Goal: Transaction & Acquisition: Book appointment/travel/reservation

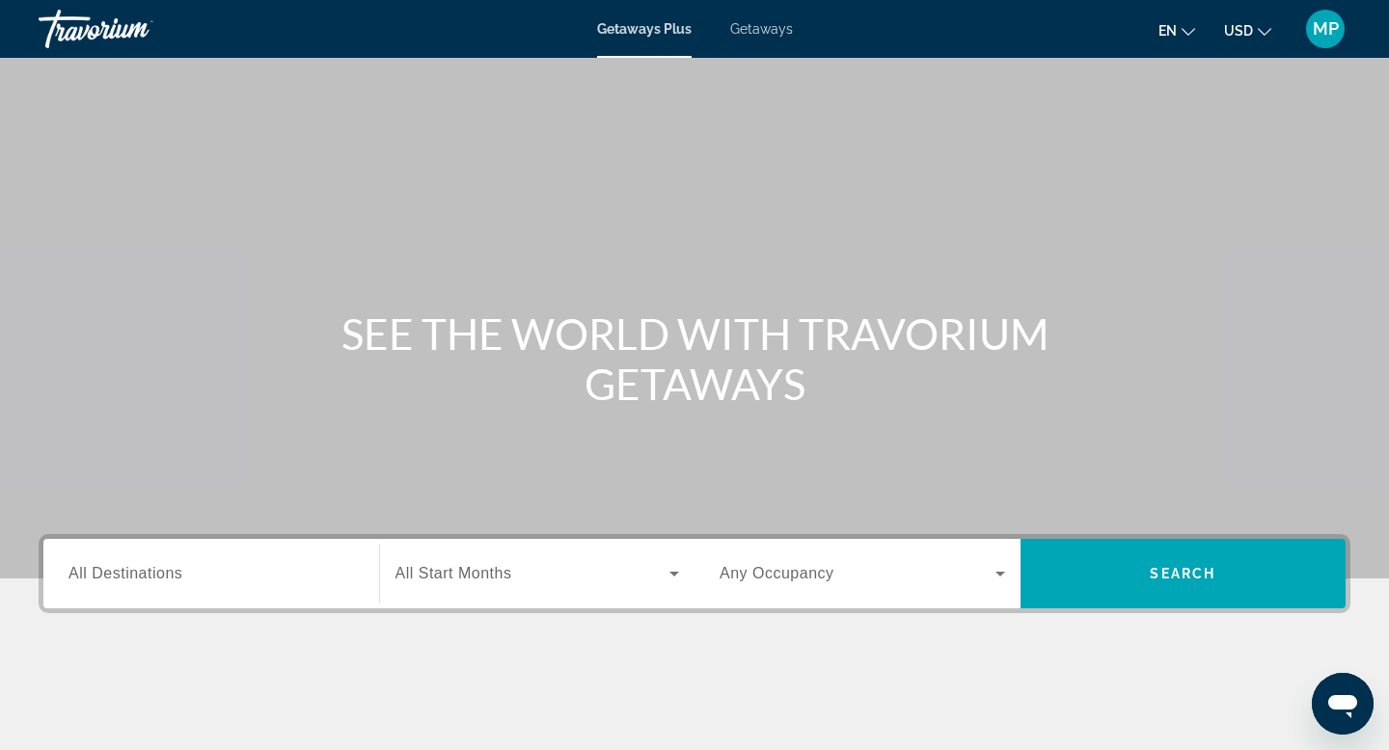
click at [353, 576] on input "Destination All Destinations" at bounding box center [211, 574] width 286 height 23
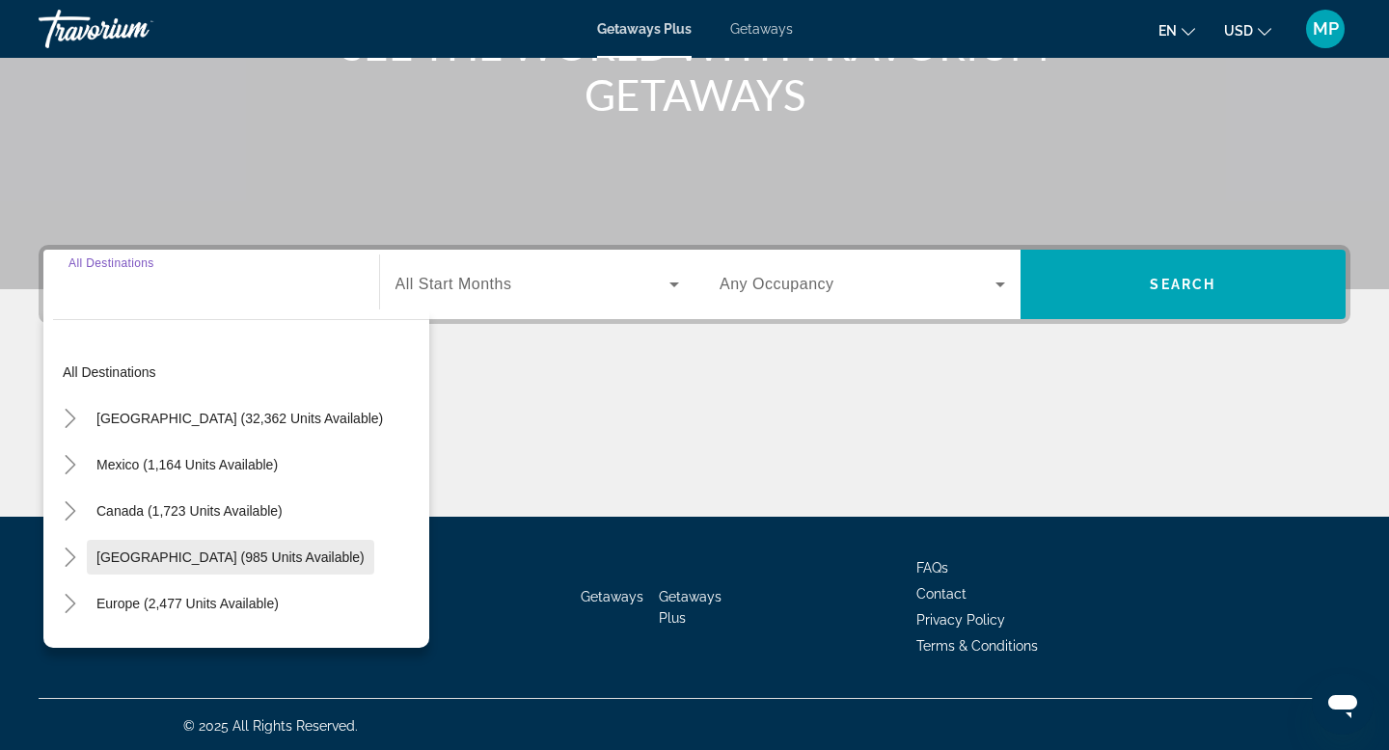
scroll to position [292, 0]
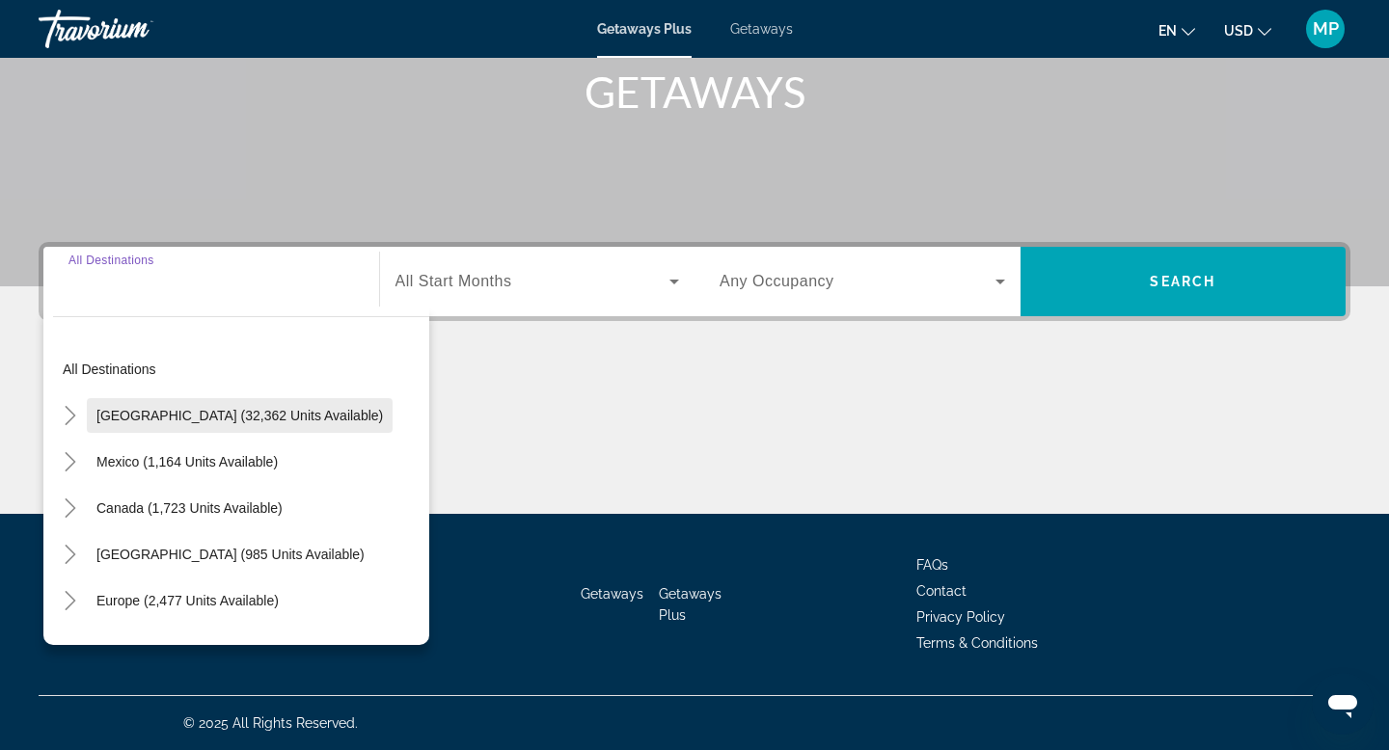
click at [255, 423] on span "[GEOGRAPHIC_DATA] (32,362 units available)" at bounding box center [239, 415] width 286 height 15
type input "**********"
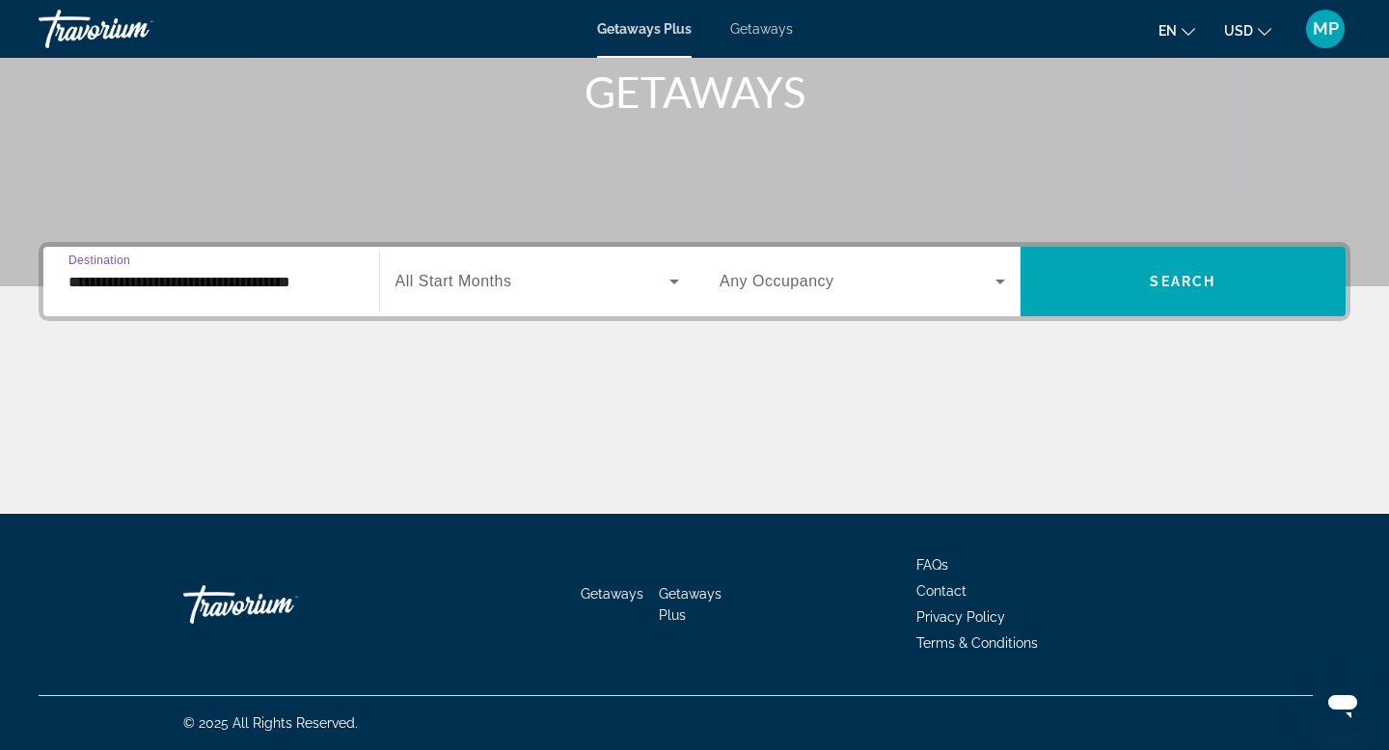
click at [566, 290] on span "Search widget" at bounding box center [532, 281] width 275 height 23
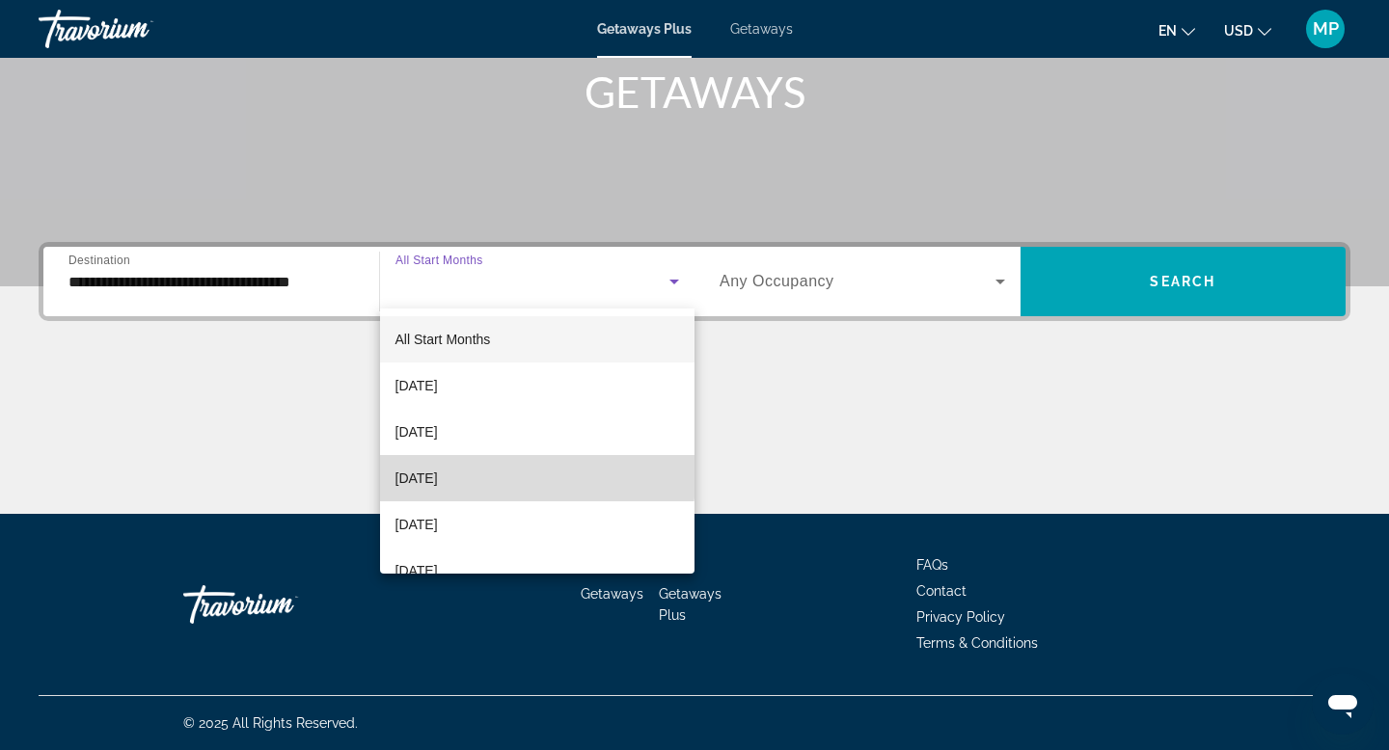
click at [438, 469] on span "[DATE]" at bounding box center [416, 478] width 42 height 23
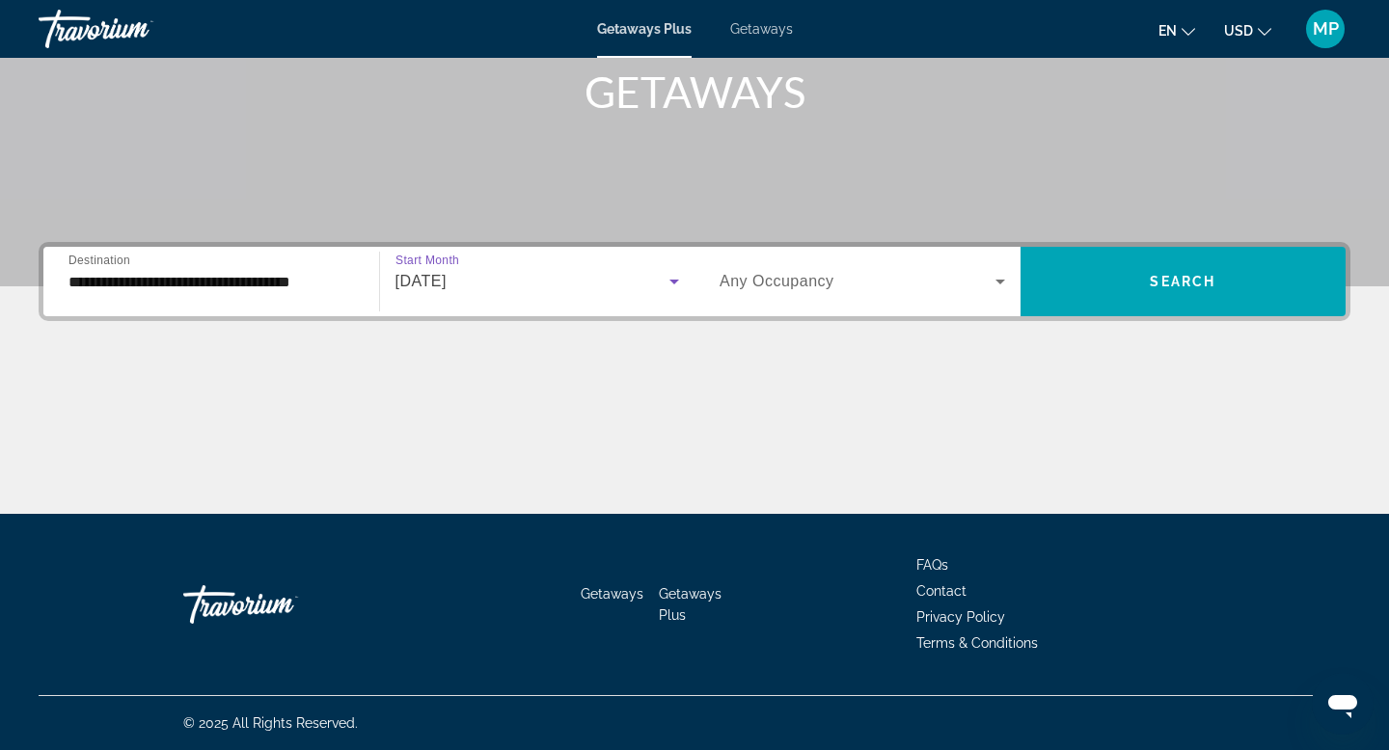
click at [799, 288] on span "Any Occupancy" at bounding box center [777, 281] width 115 height 16
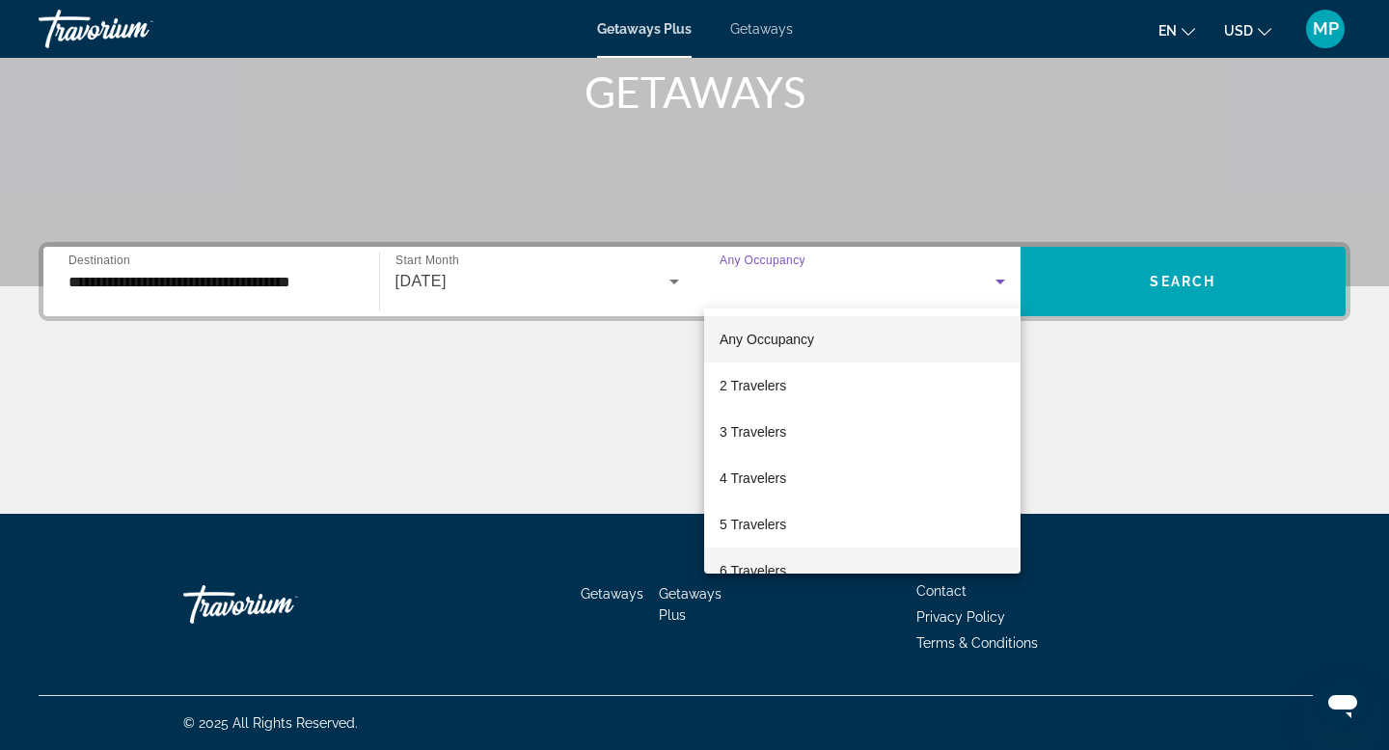
click at [753, 559] on span "6 Travelers" at bounding box center [753, 570] width 67 height 23
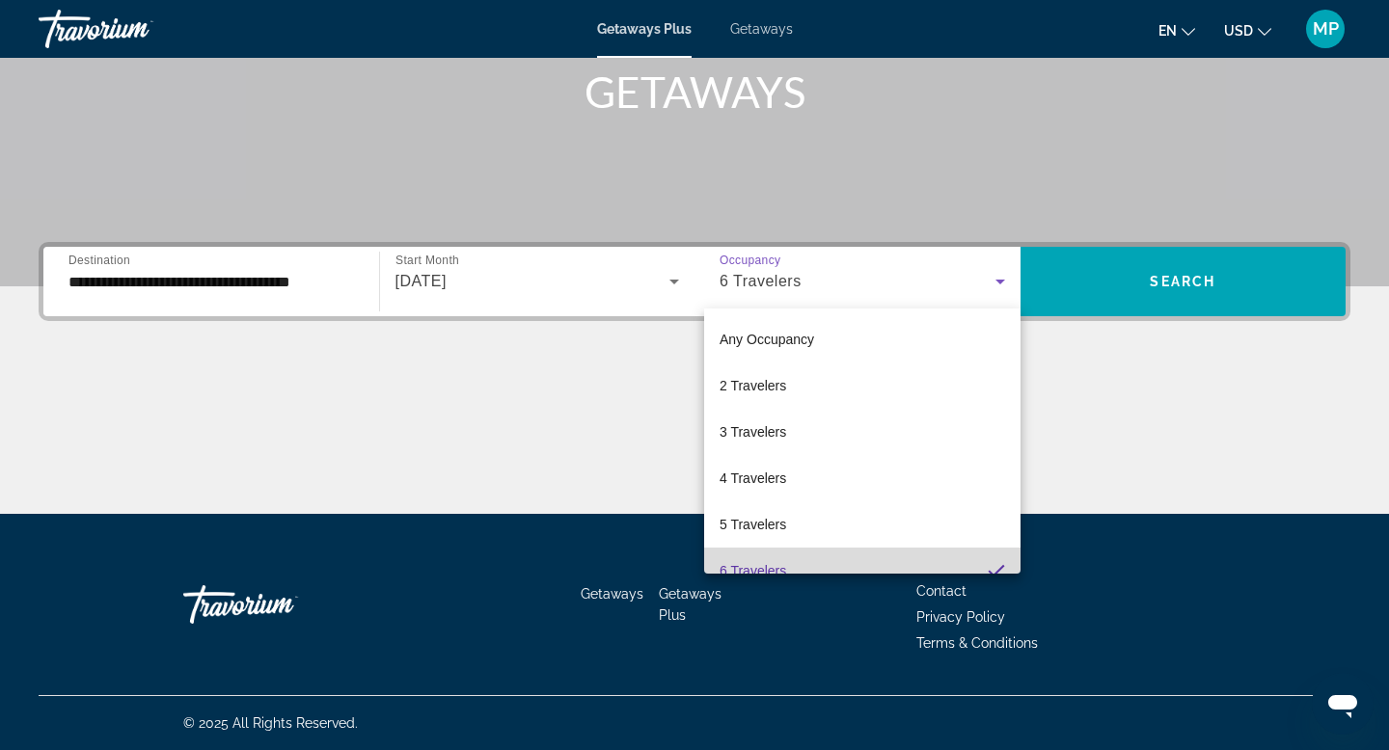
scroll to position [20, 0]
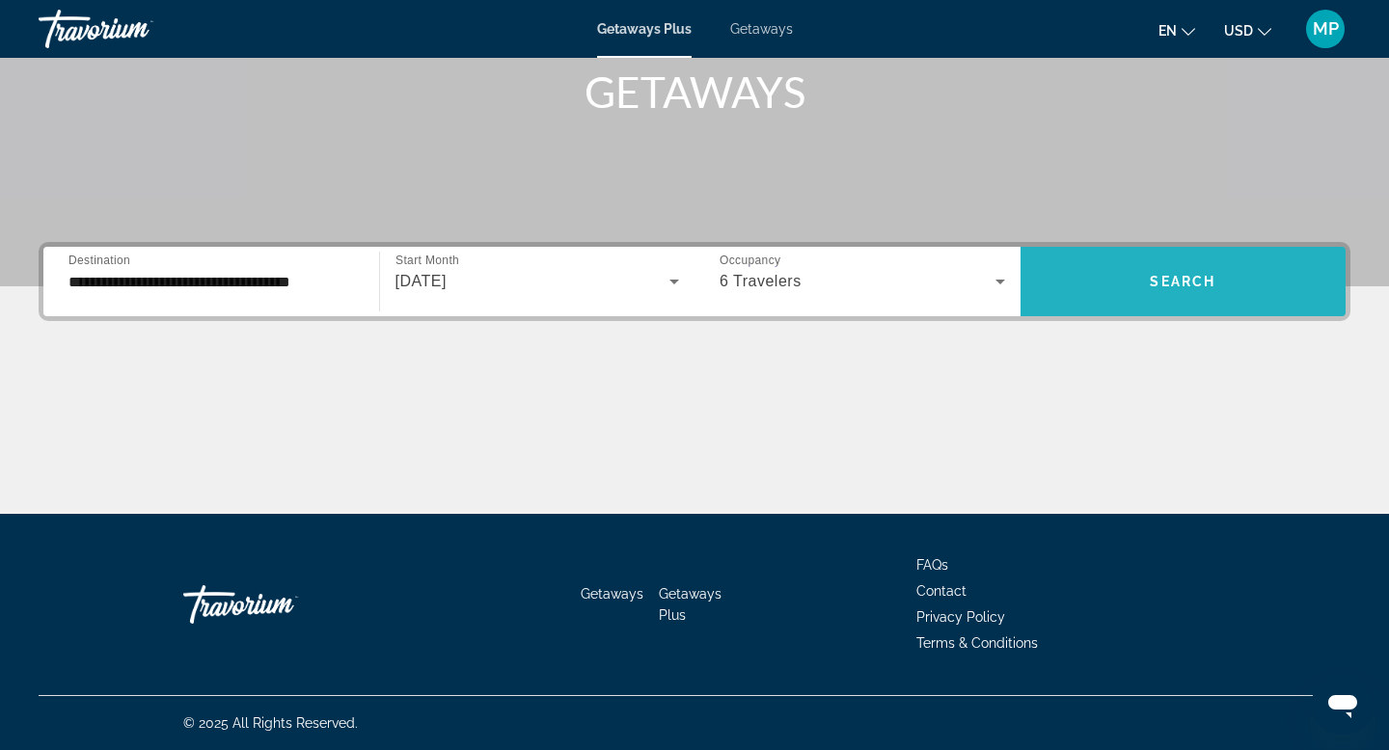
click at [1137, 298] on span "Search widget" at bounding box center [1184, 282] width 326 height 46
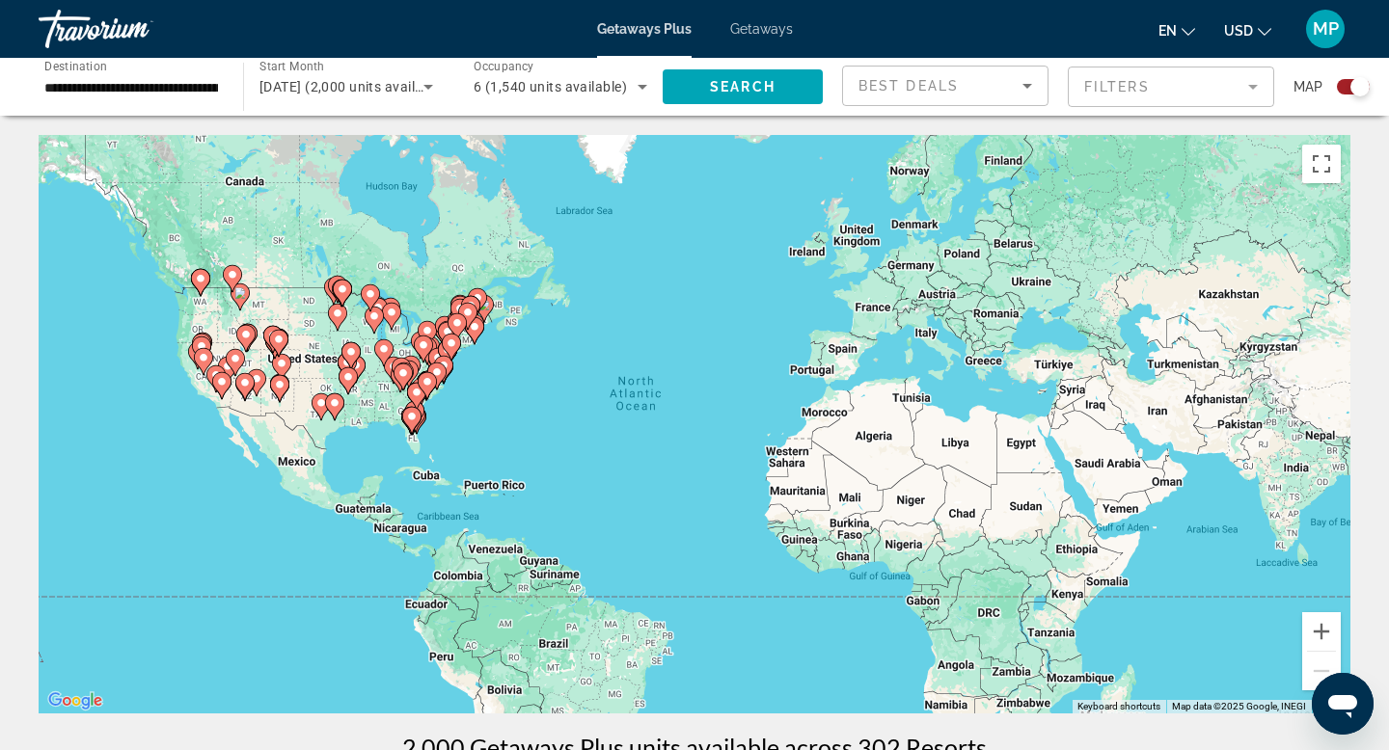
click at [1137, 298] on div "To activate drag with keyboard, press Alt + Enter. Once in keyboard drag state,…" at bounding box center [695, 424] width 1312 height 579
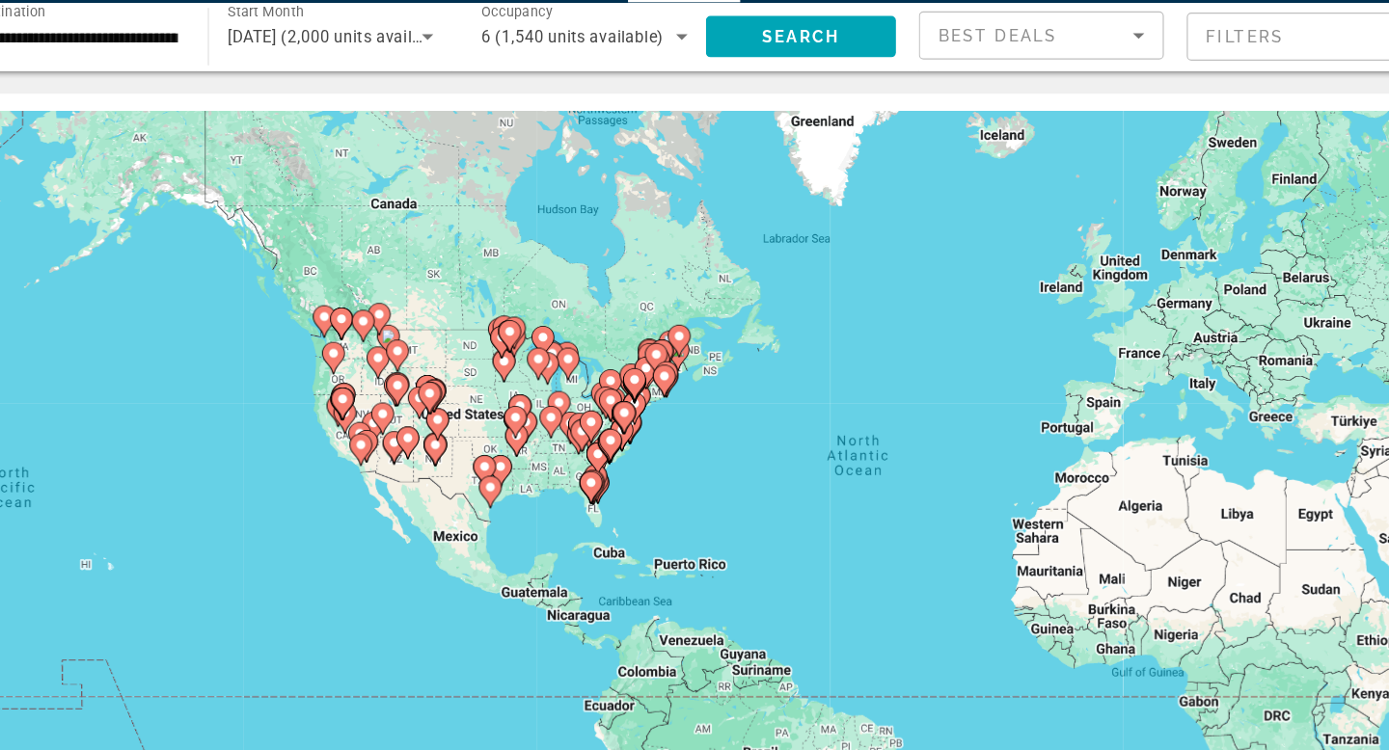
drag, startPoint x: 494, startPoint y: 389, endPoint x: 667, endPoint y: 460, distance: 186.8
click at [667, 460] on div "To activate drag with keyboard, press Alt + Enter. Once in keyboard drag state,…" at bounding box center [695, 424] width 1312 height 579
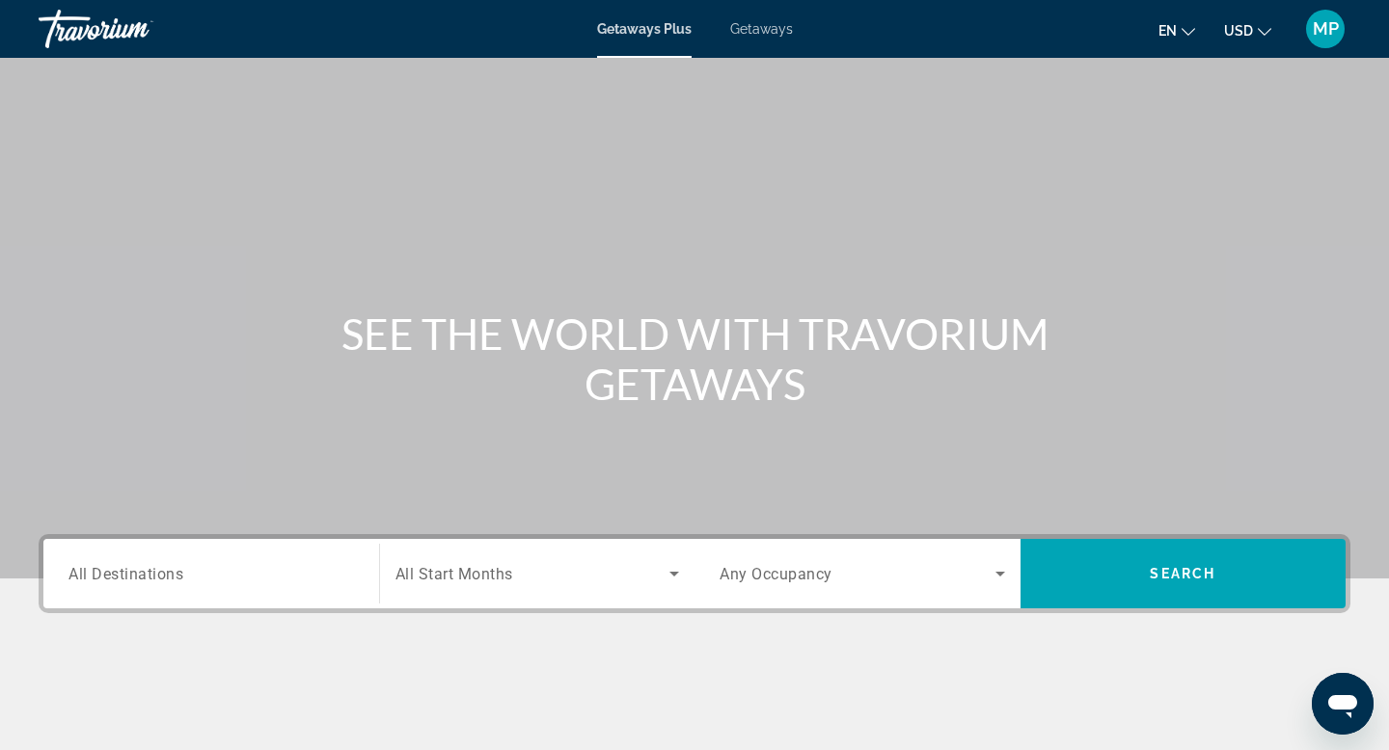
click at [116, 574] on span "All Destinations" at bounding box center [125, 573] width 115 height 18
click at [116, 574] on input "Destination All Destinations" at bounding box center [211, 574] width 286 height 23
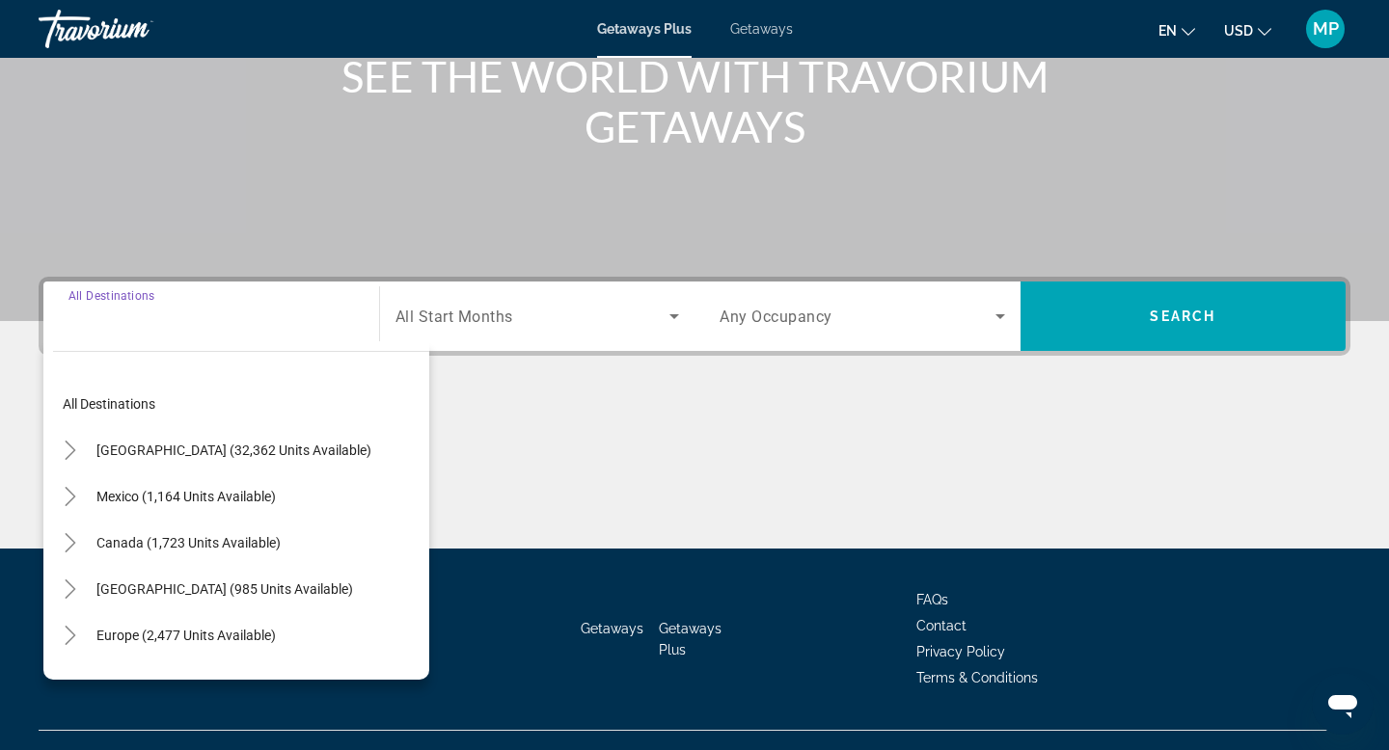
scroll to position [292, 0]
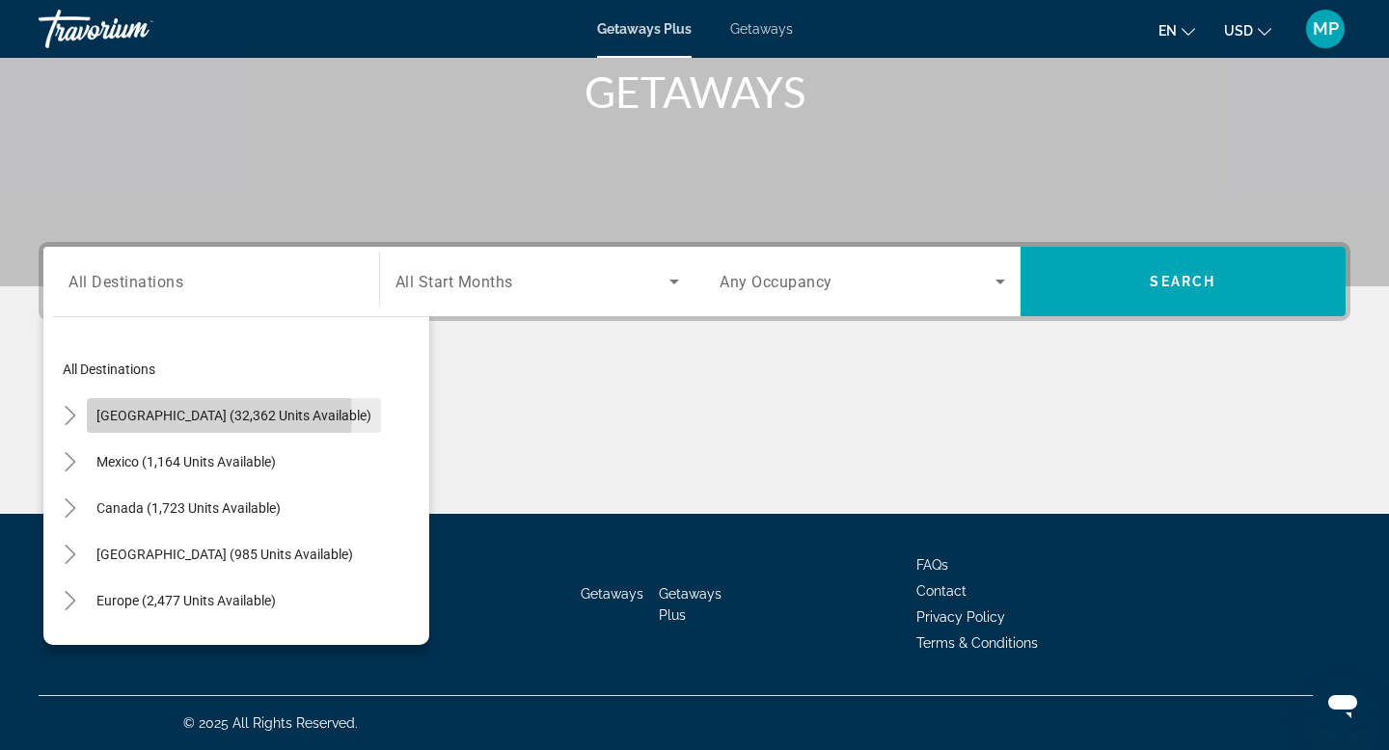
click at [219, 417] on span "[GEOGRAPHIC_DATA] (32,362 units available)" at bounding box center [233, 415] width 275 height 15
type input "**********"
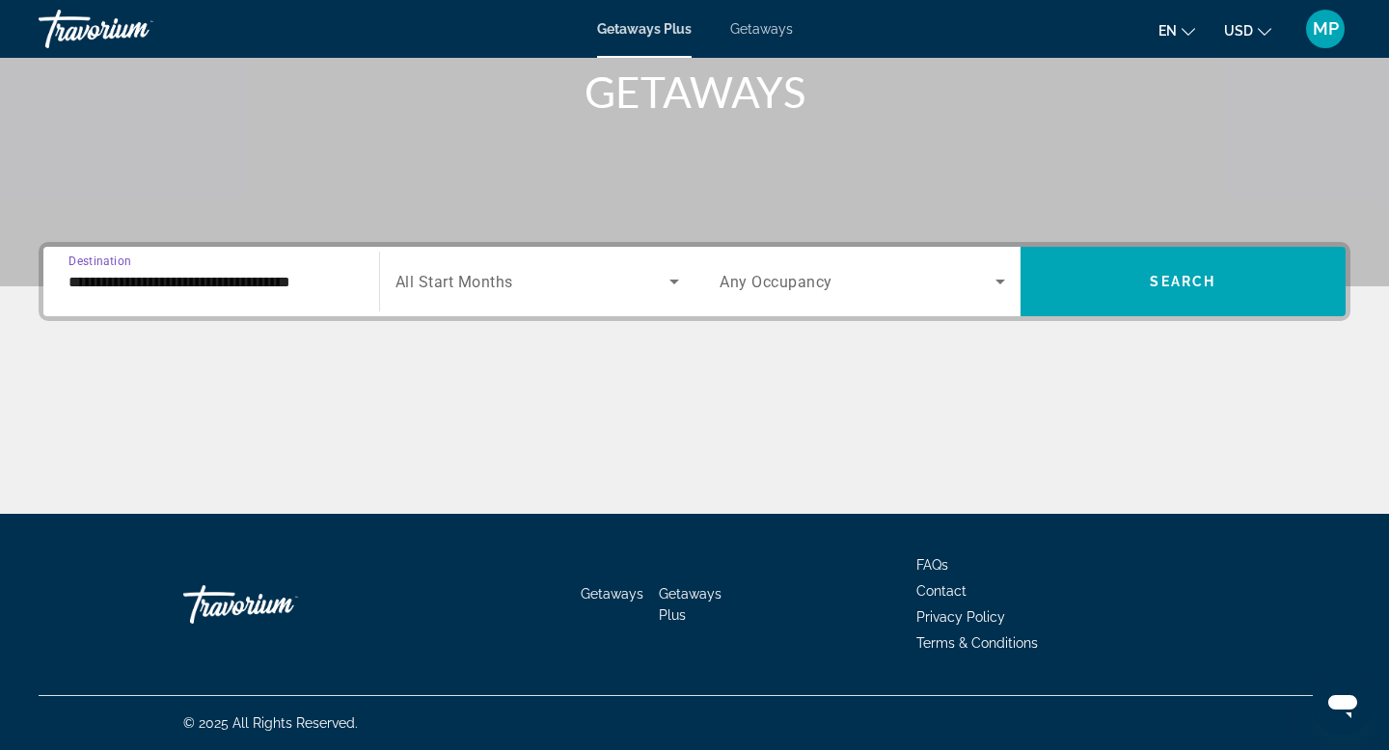
click at [548, 286] on span "Search widget" at bounding box center [532, 281] width 275 height 23
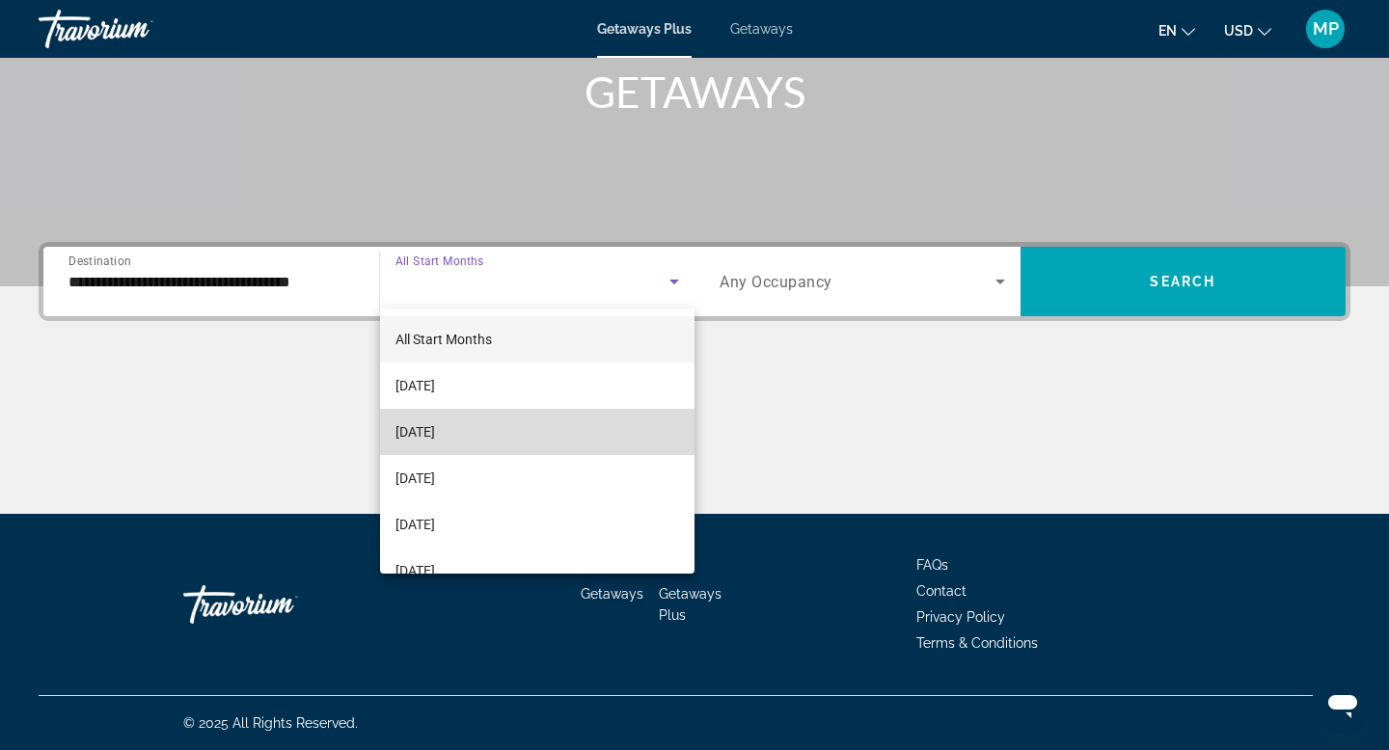
click at [466, 448] on mat-option "[DATE]" at bounding box center [537, 432] width 315 height 46
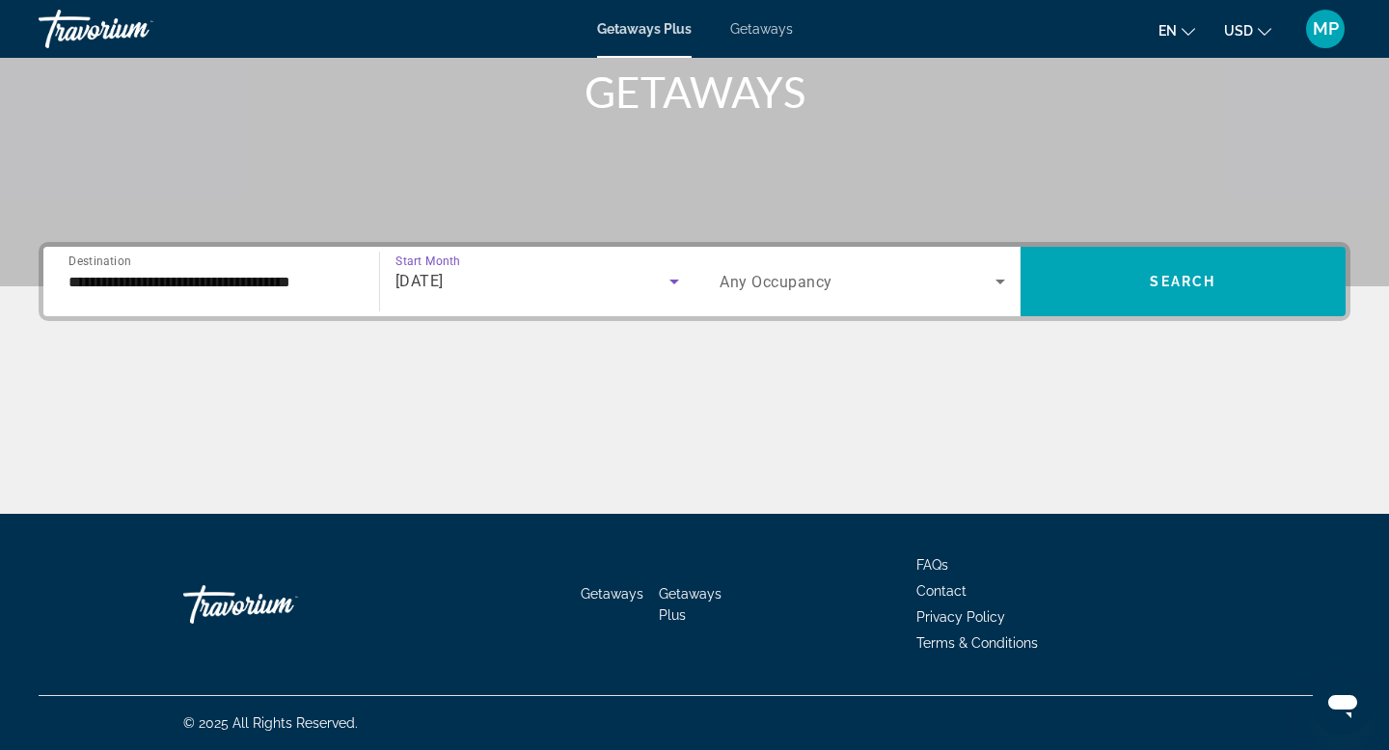
click at [832, 291] on span "Search widget" at bounding box center [858, 281] width 276 height 23
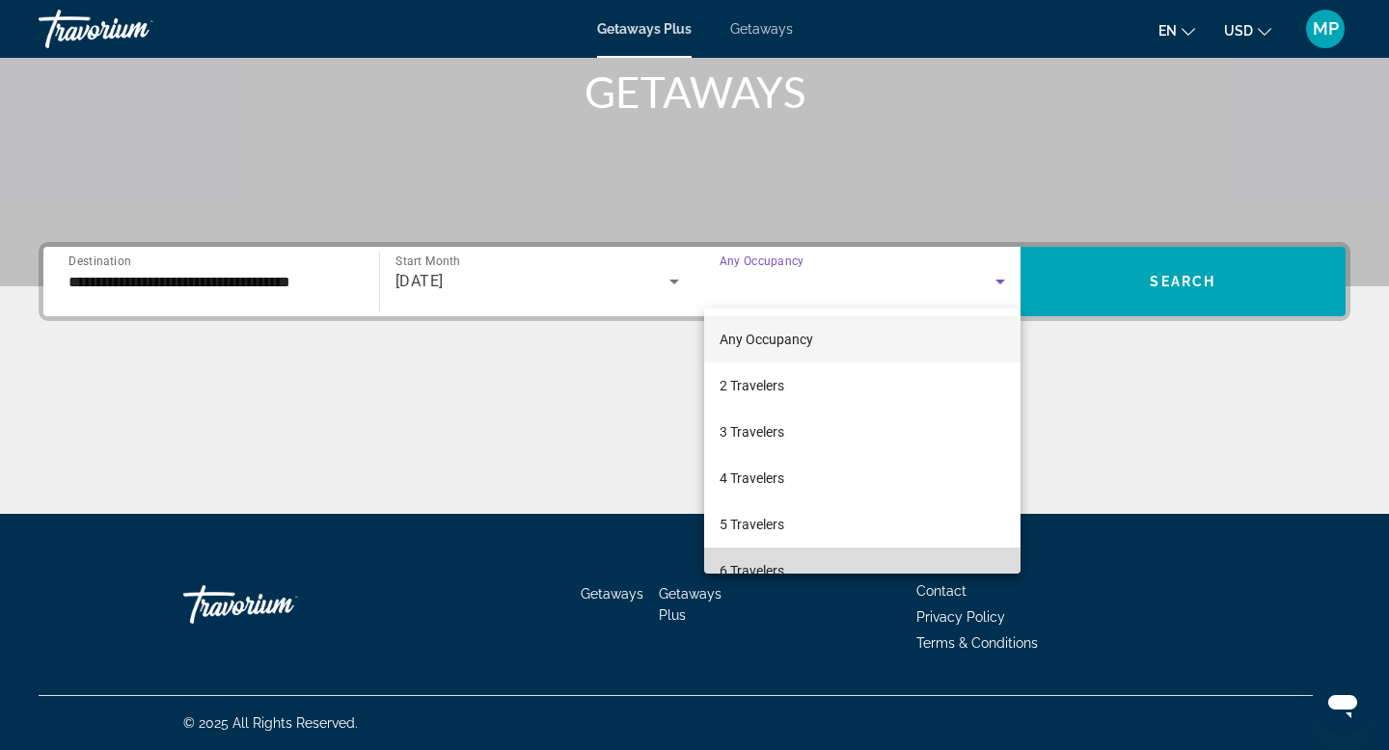
click at [746, 560] on span "6 Travelers" at bounding box center [752, 570] width 65 height 23
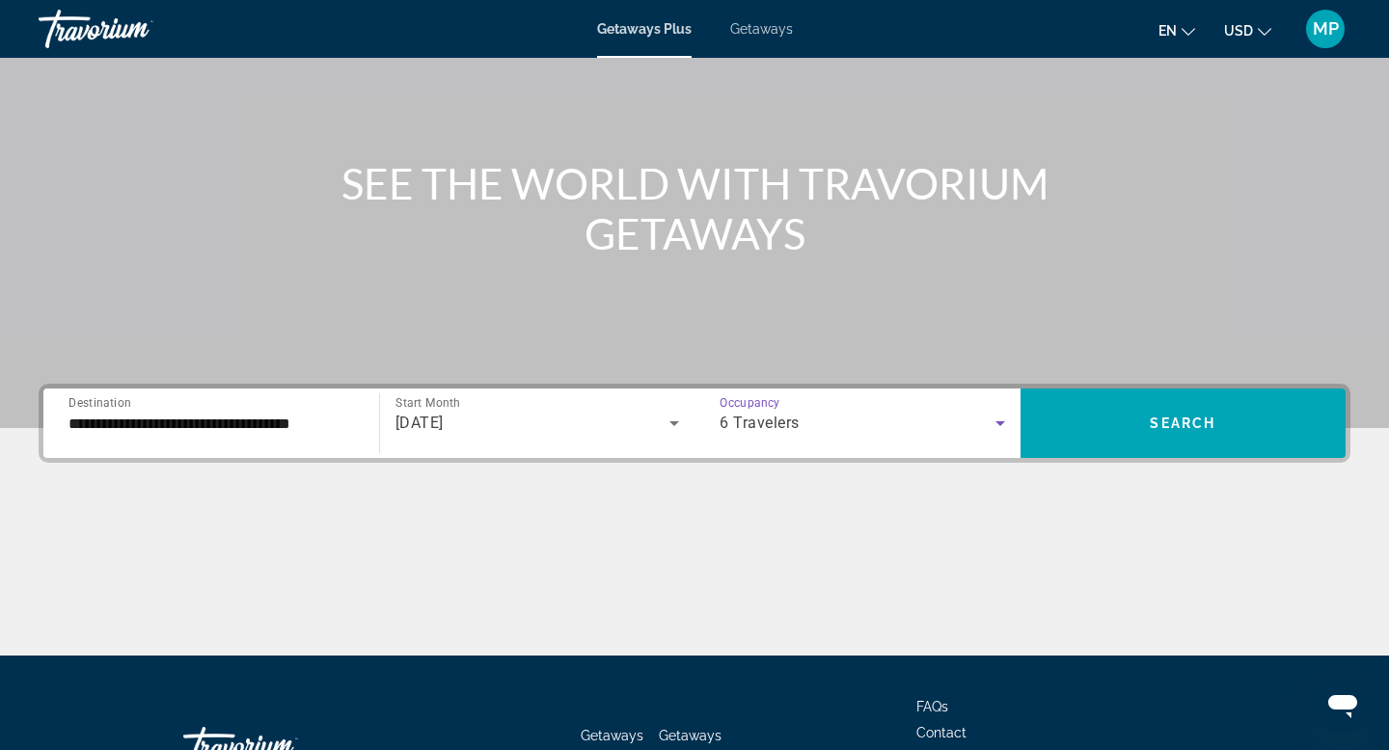
scroll to position [145, 0]
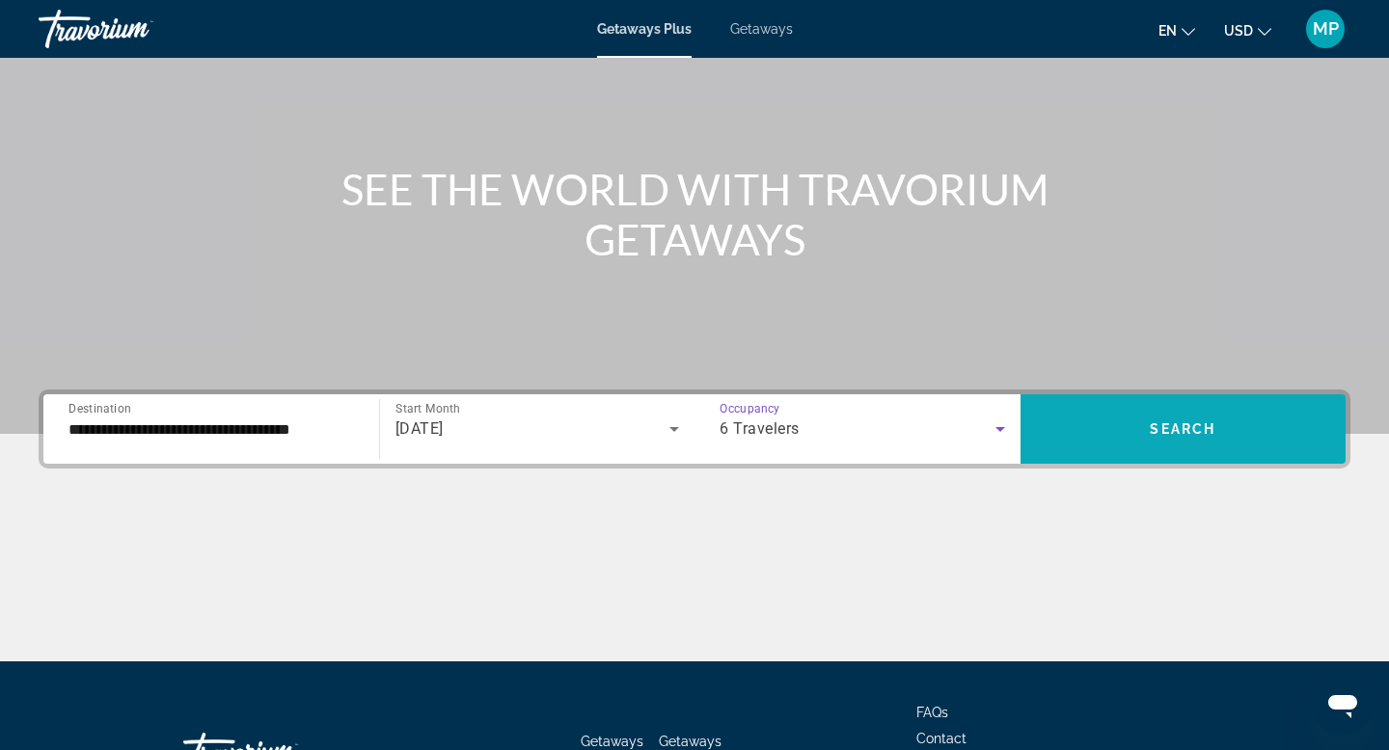
click at [1138, 440] on span "Search widget" at bounding box center [1184, 429] width 326 height 46
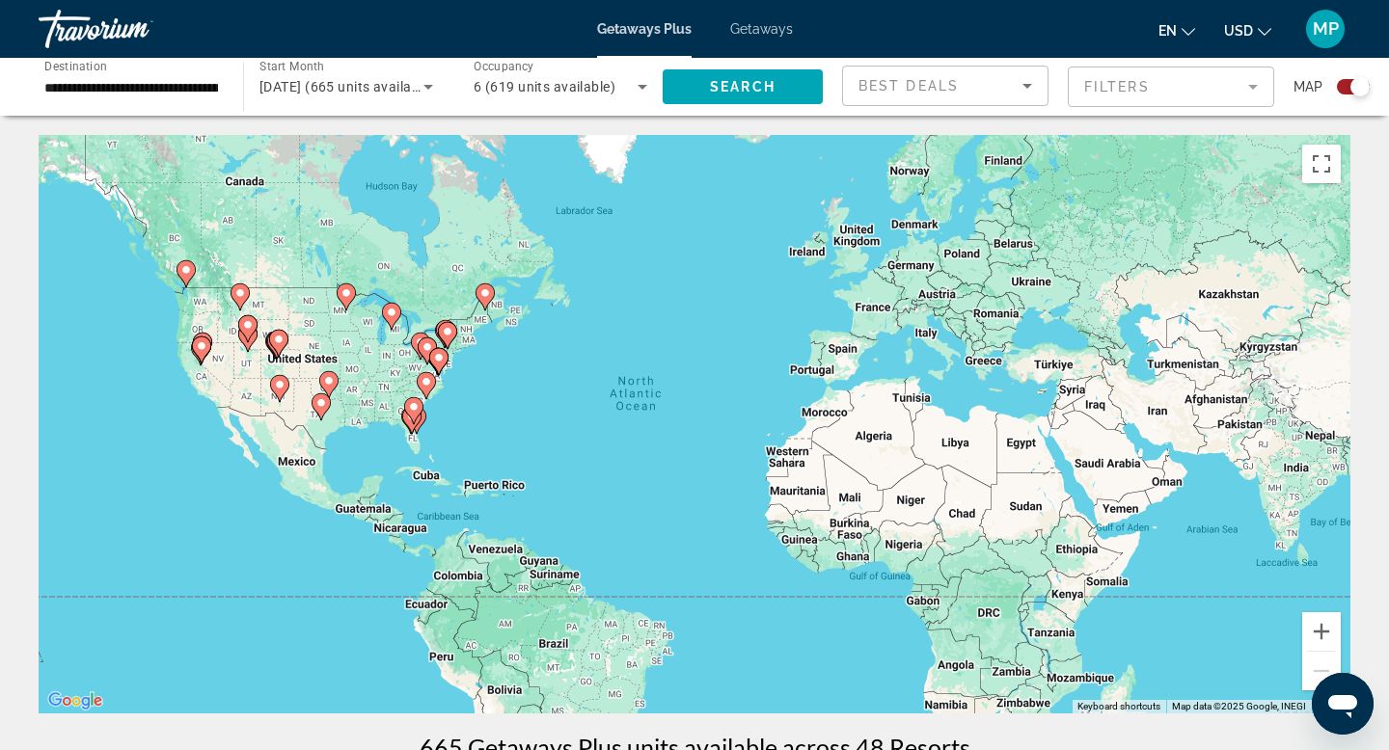
scroll to position [1, 0]
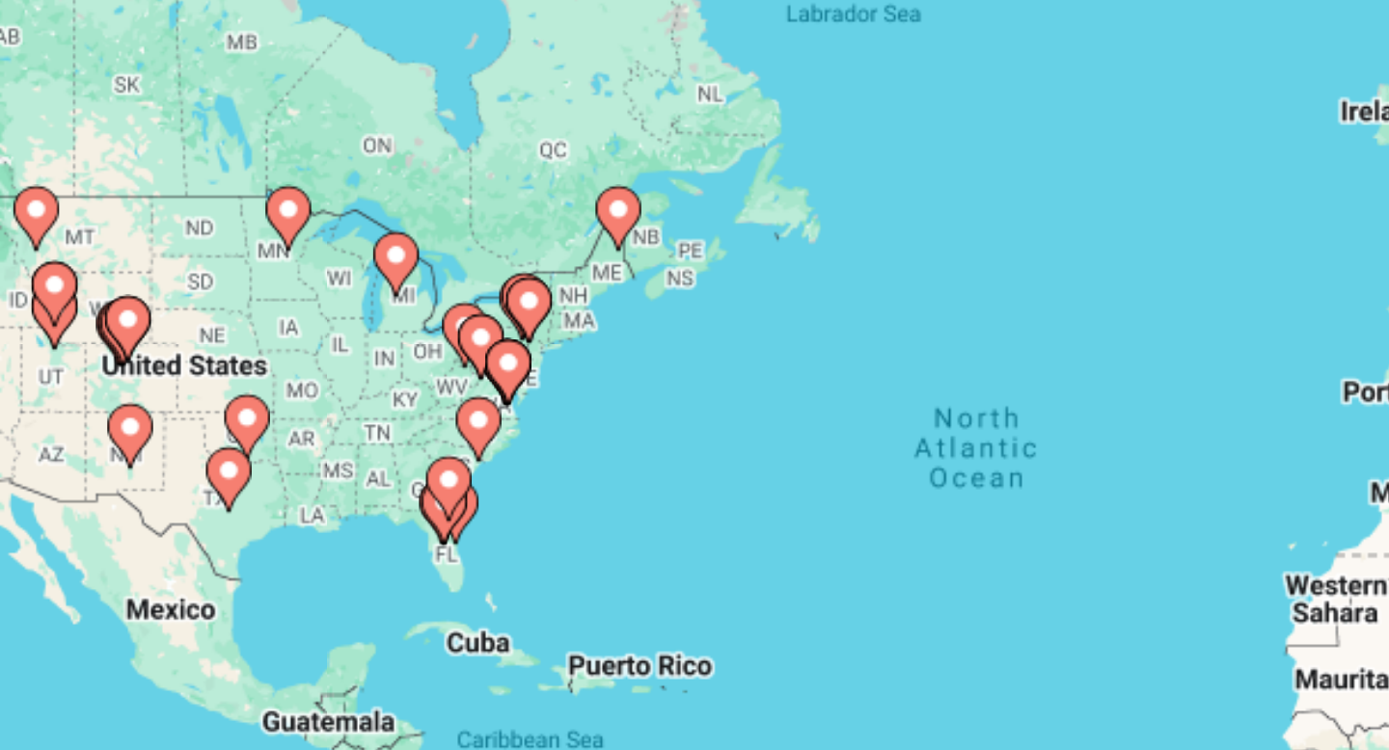
drag, startPoint x: 466, startPoint y: 363, endPoint x: 519, endPoint y: 367, distance: 53.2
click at [519, 367] on div "To activate drag with keyboard, press Alt + Enter. Once in keyboard drag state,…" at bounding box center [695, 423] width 1312 height 579
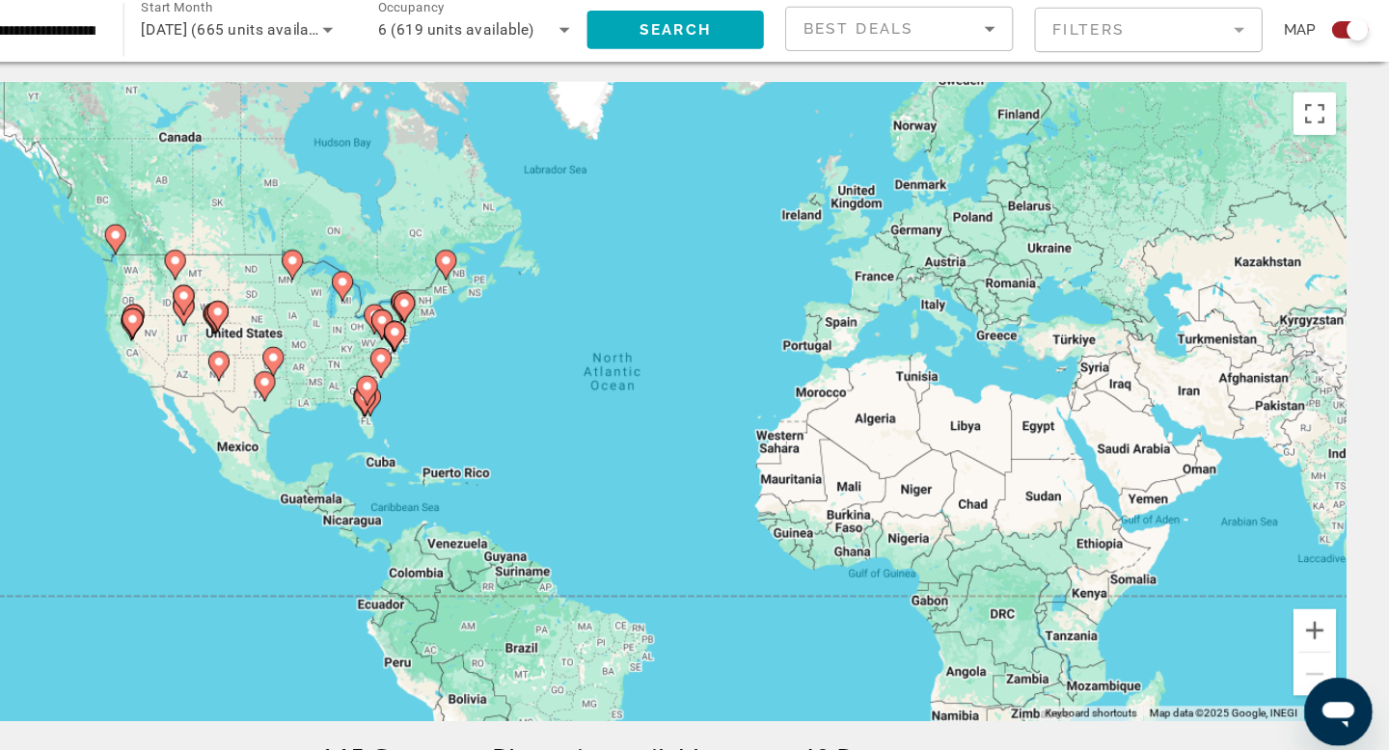
click at [1348, 87] on div "Search widget" at bounding box center [1353, 86] width 33 height 15
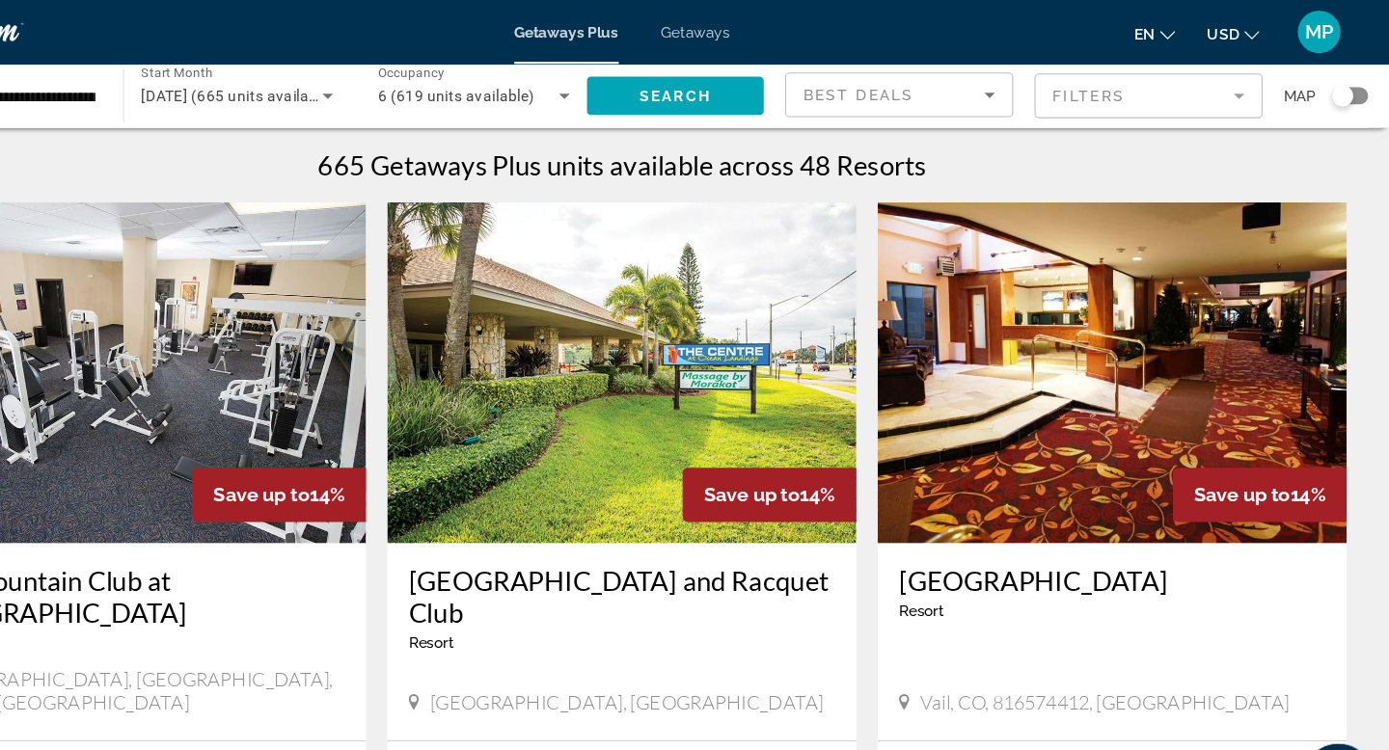
click at [1229, 82] on mat-form-field "Filters" at bounding box center [1171, 87] width 206 height 41
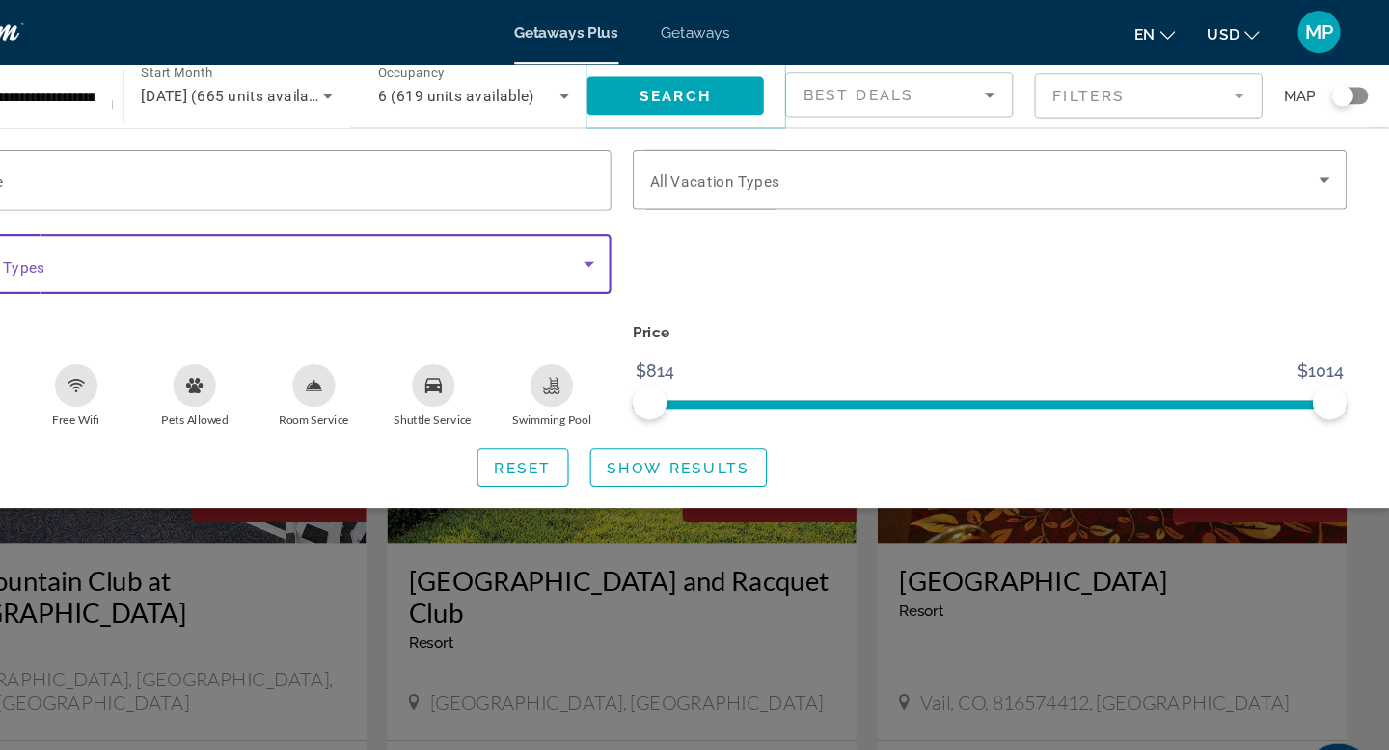
click at [665, 239] on icon "Search widget" at bounding box center [665, 239] width 10 height 5
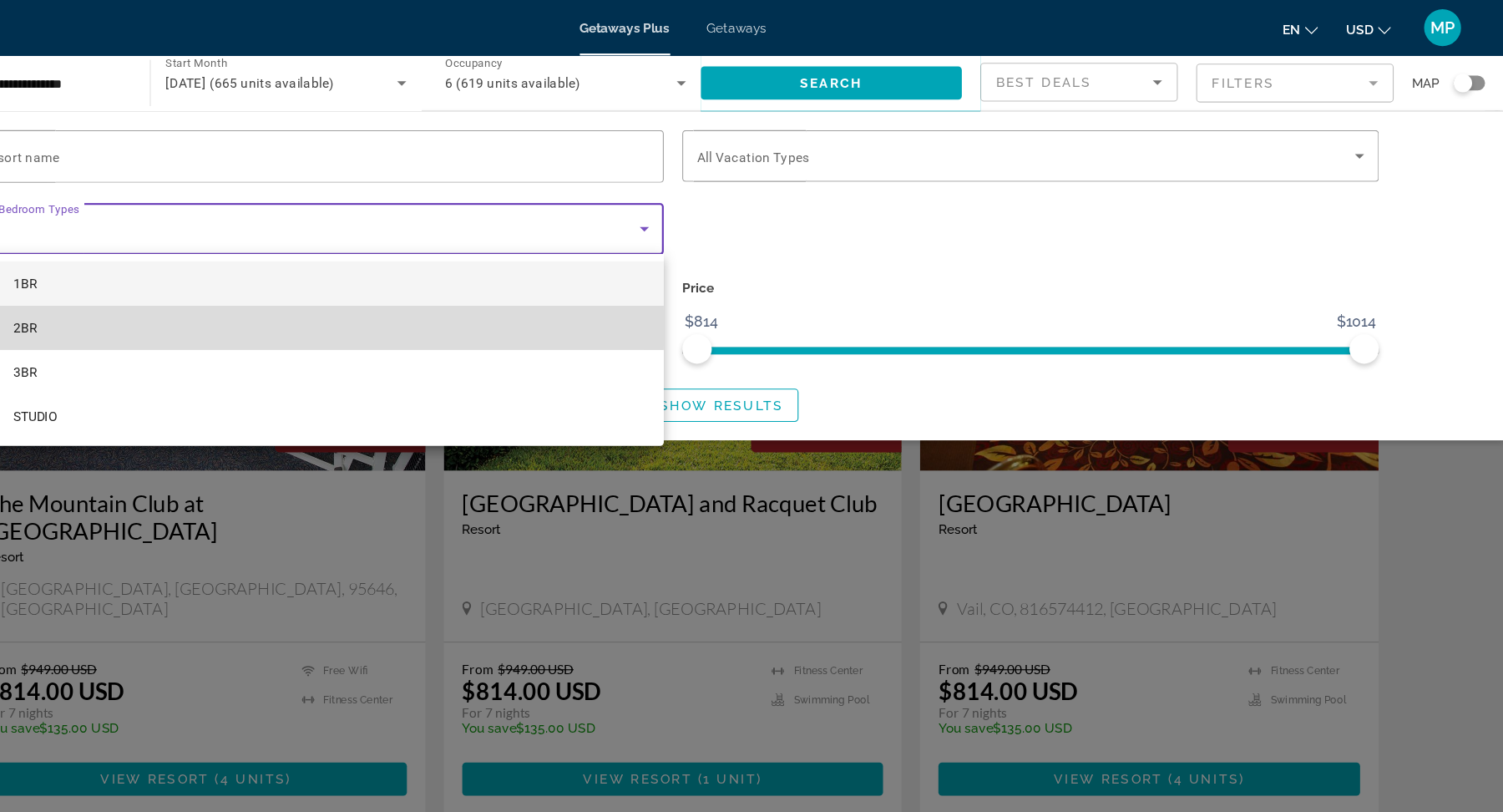
click at [254, 296] on mat-option "2BR" at bounding box center [428, 296] width 630 height 40
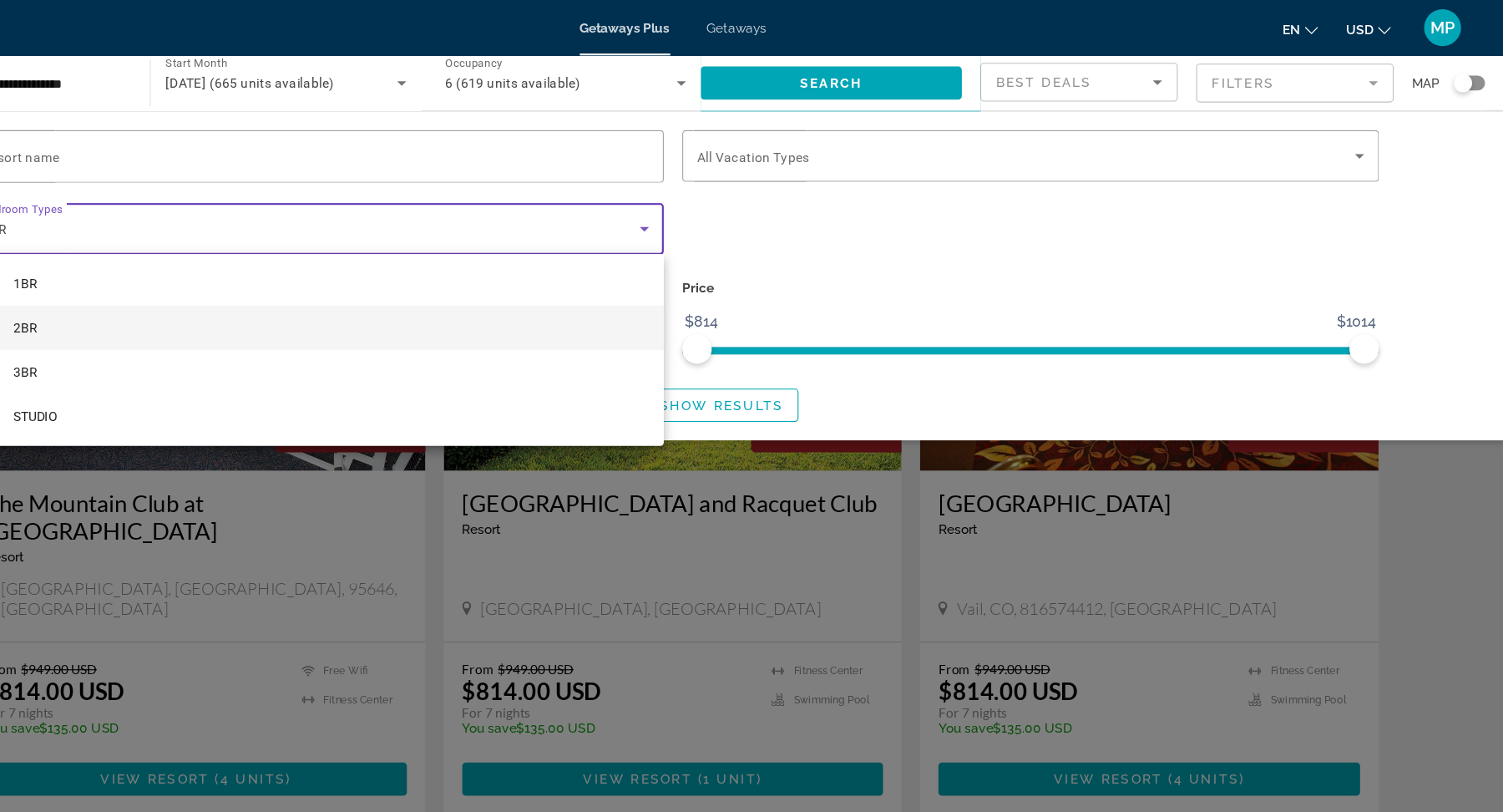
click at [1202, 76] on div at bounding box center [752, 406] width 1503 height 812
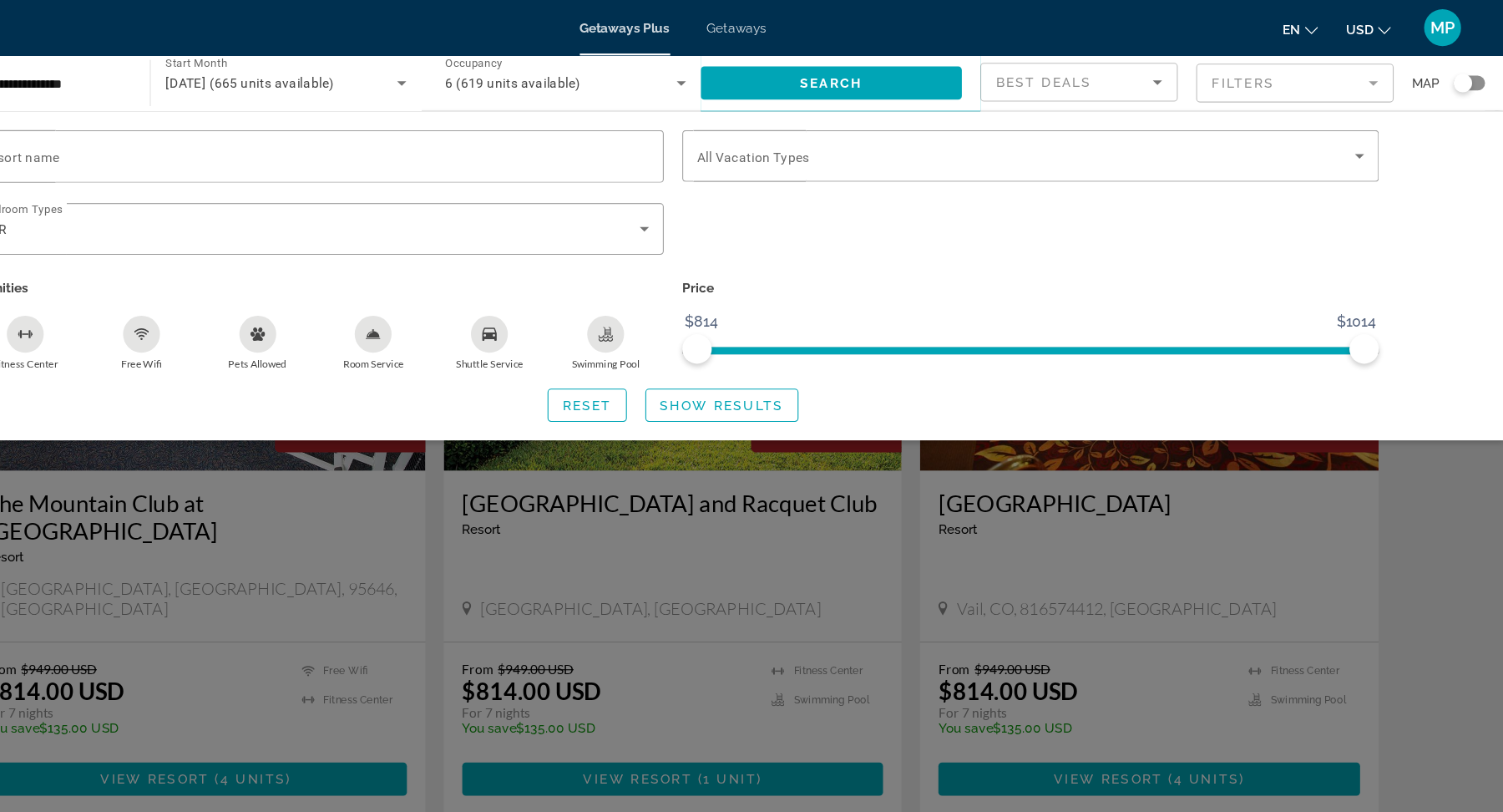
click at [1202, 75] on mat-form-field "Filters" at bounding box center [1314, 75] width 178 height 35
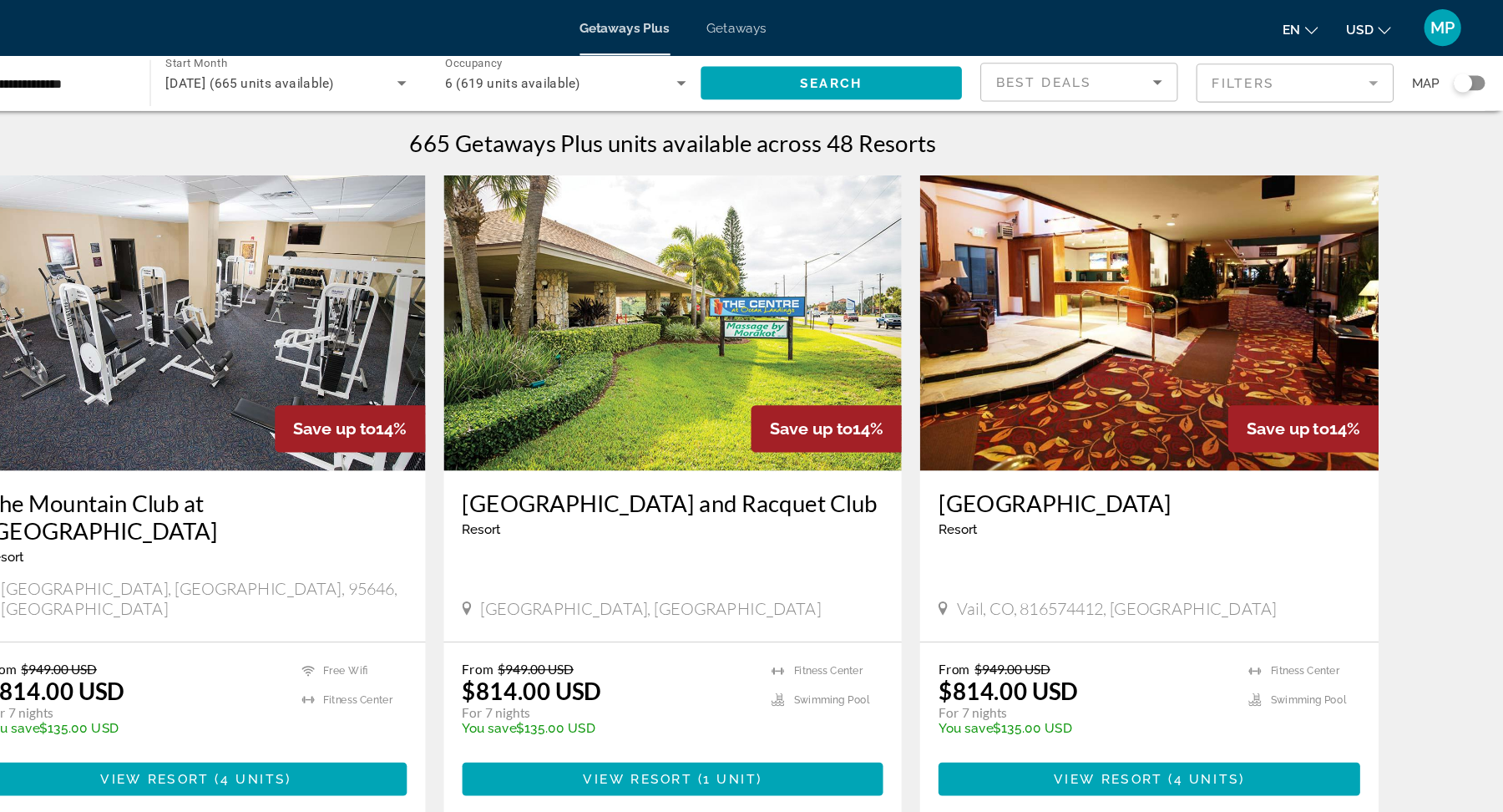
click at [1202, 75] on mat-form-field "Filters" at bounding box center [1314, 75] width 178 height 35
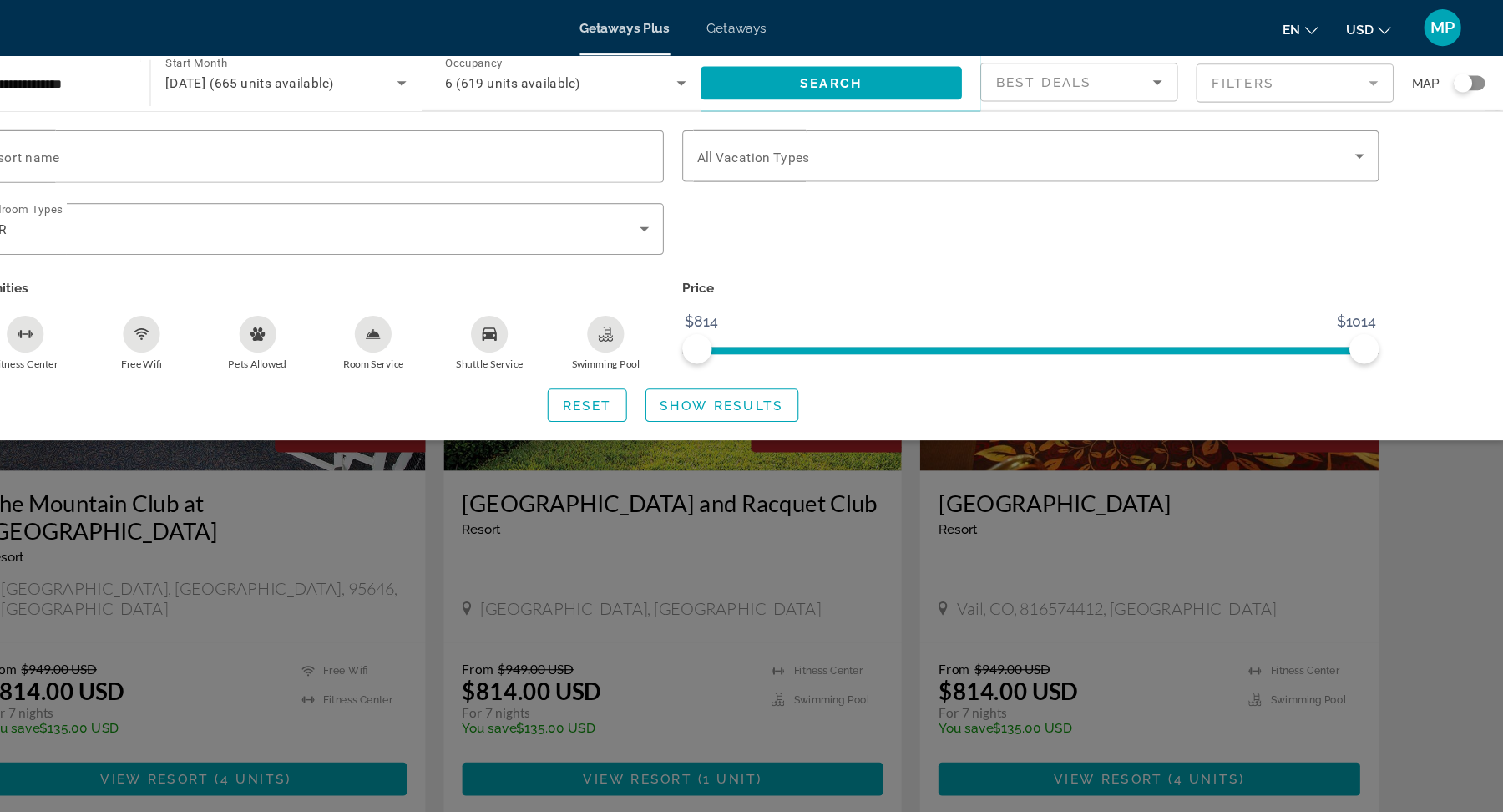
click at [1202, 77] on mat-form-field "Filters" at bounding box center [1314, 75] width 178 height 35
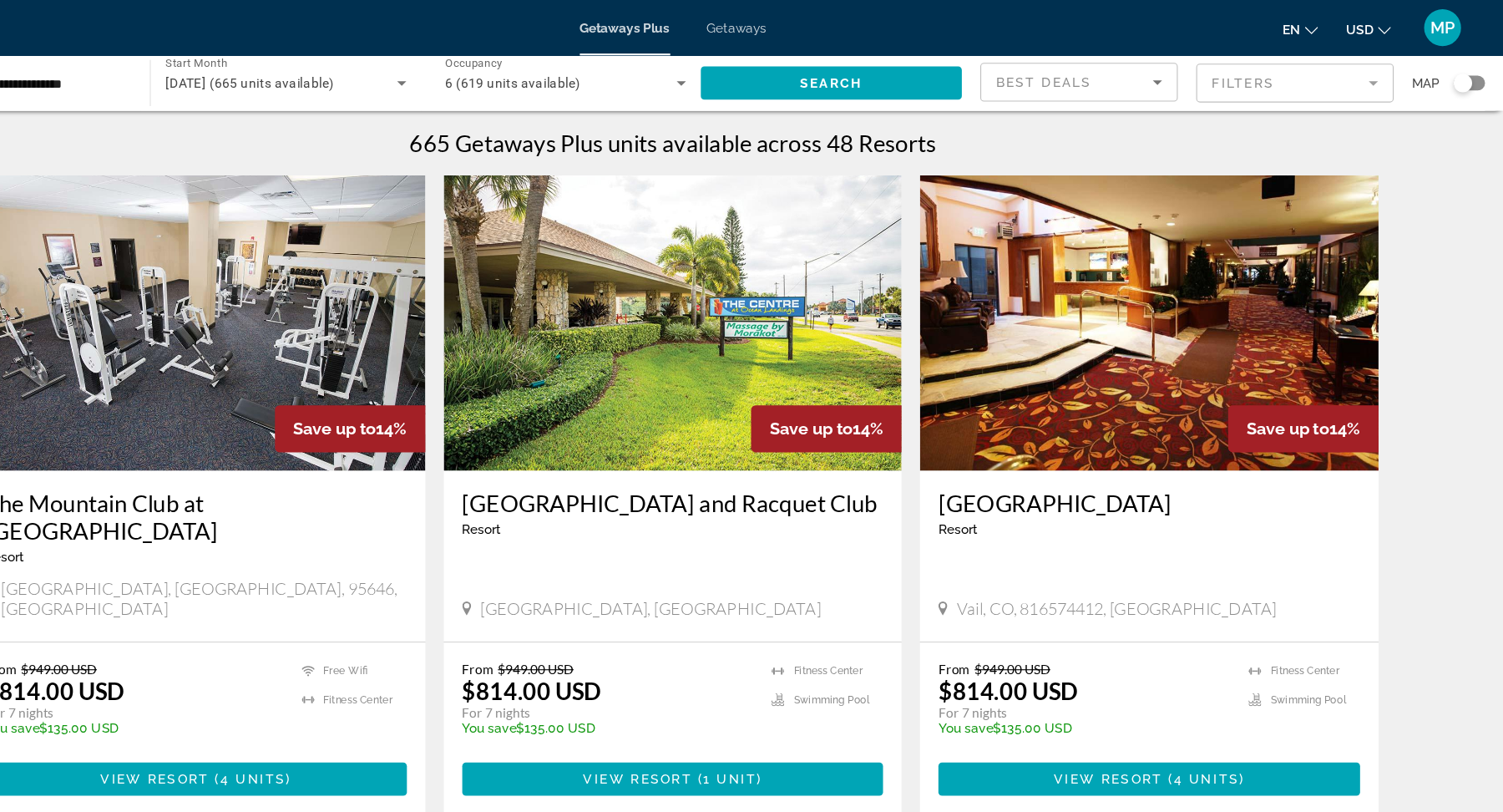
click at [1202, 77] on mat-form-field "Filters" at bounding box center [1314, 75] width 178 height 35
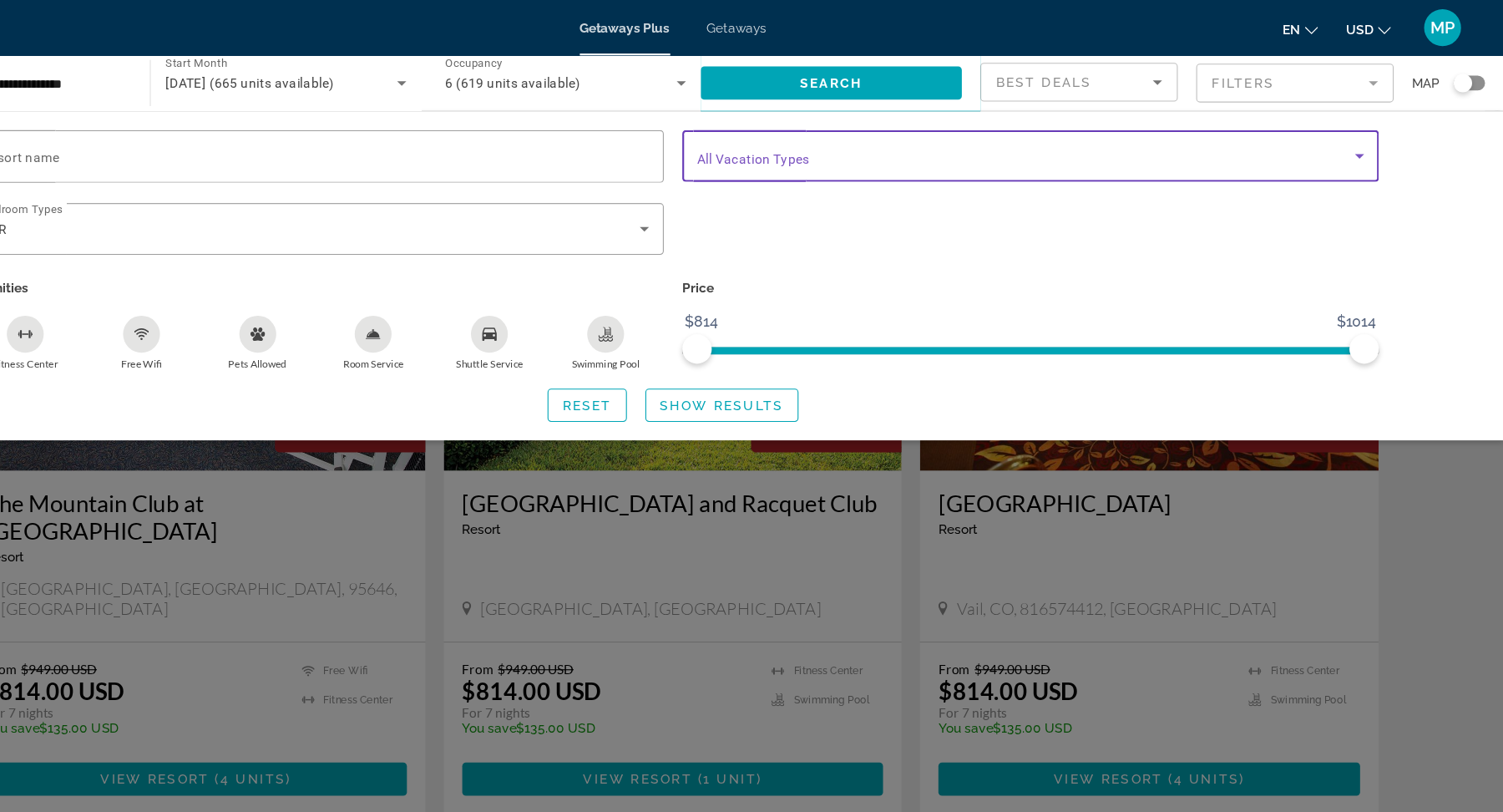
click at [1202, 144] on icon "Search widget" at bounding box center [1372, 140] width 20 height 20
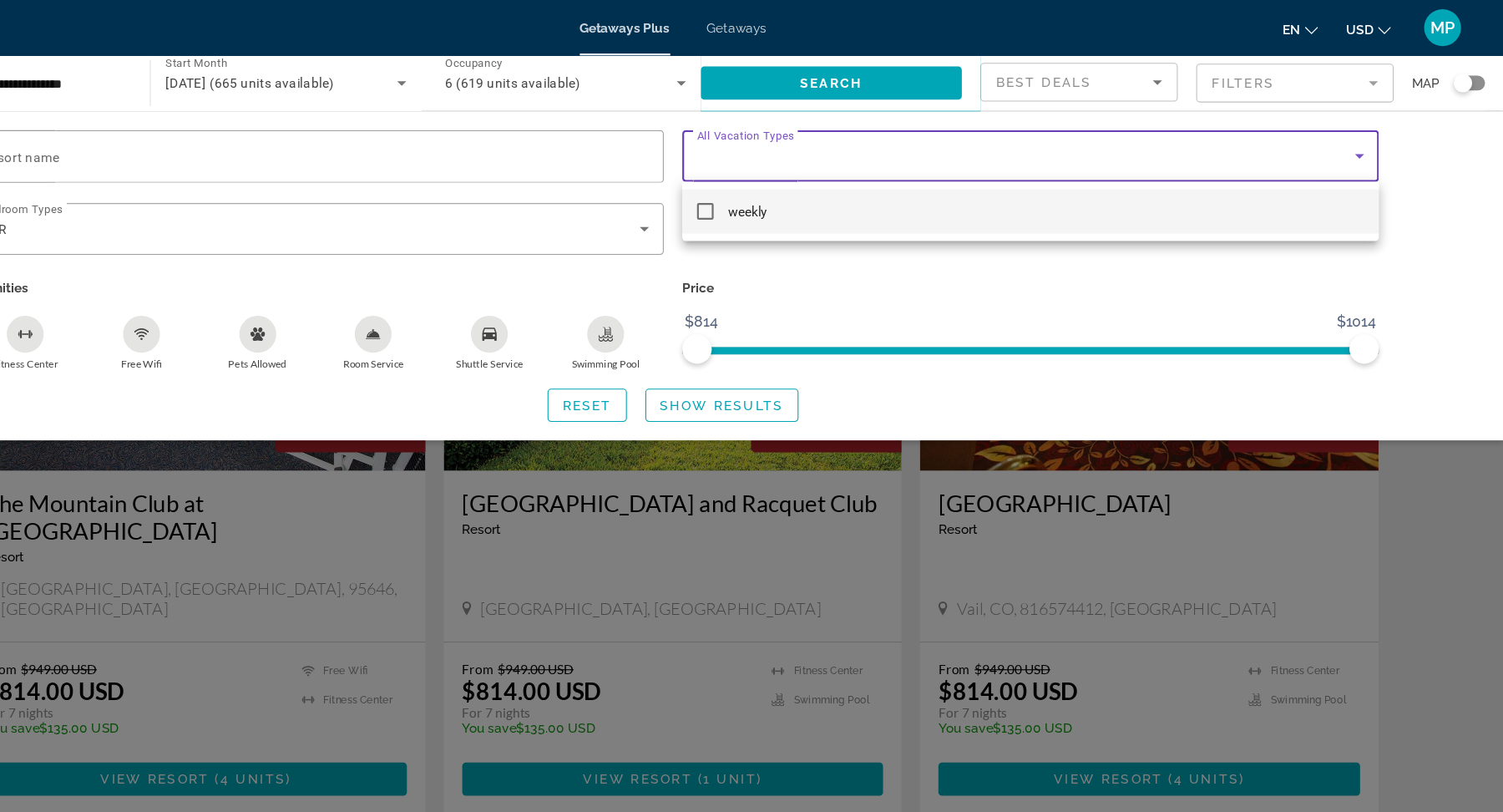
click at [1202, 160] on div at bounding box center [752, 406] width 1503 height 812
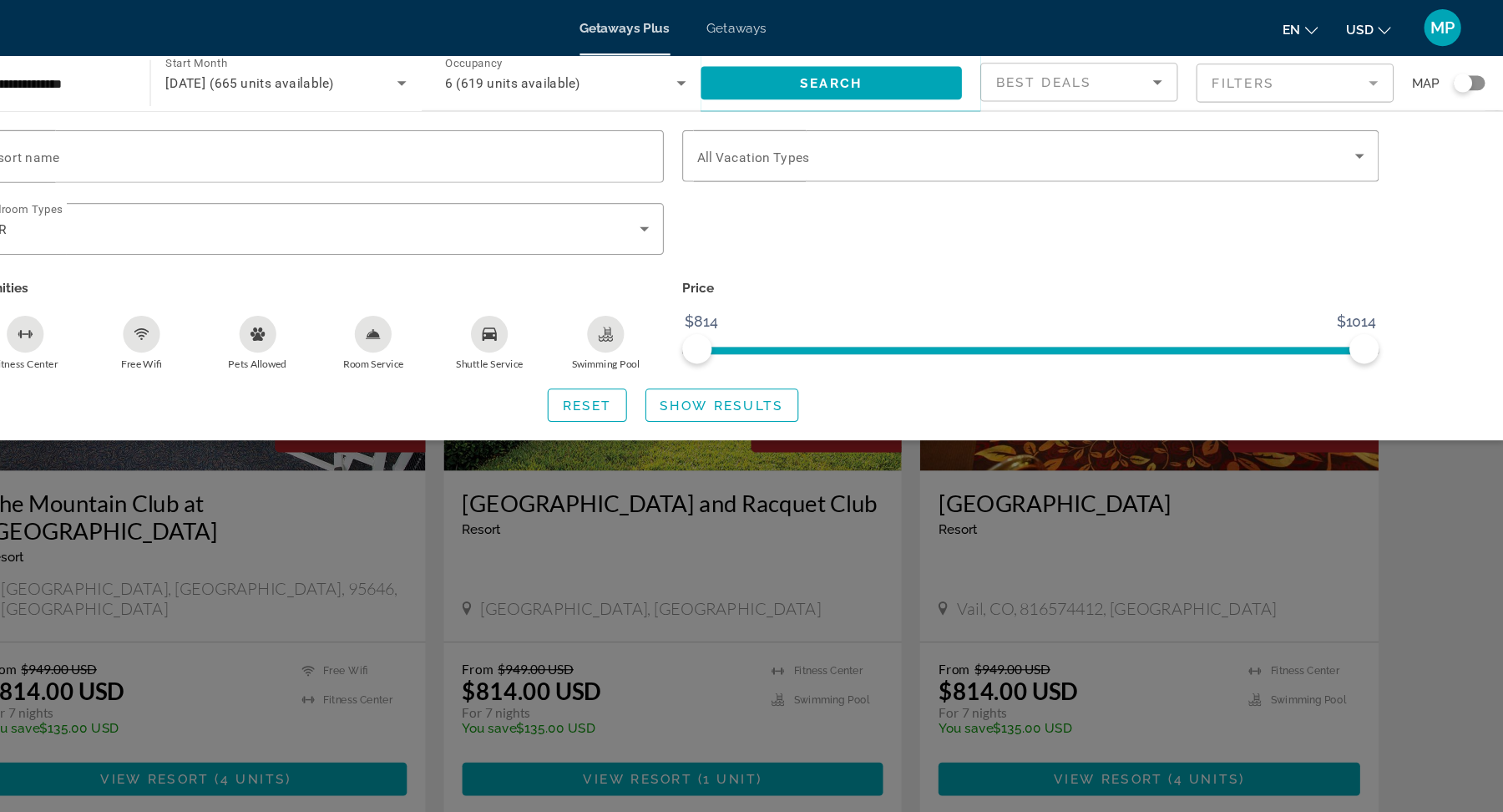
click at [939, 467] on div "Search widget" at bounding box center [752, 531] width 1503 height 561
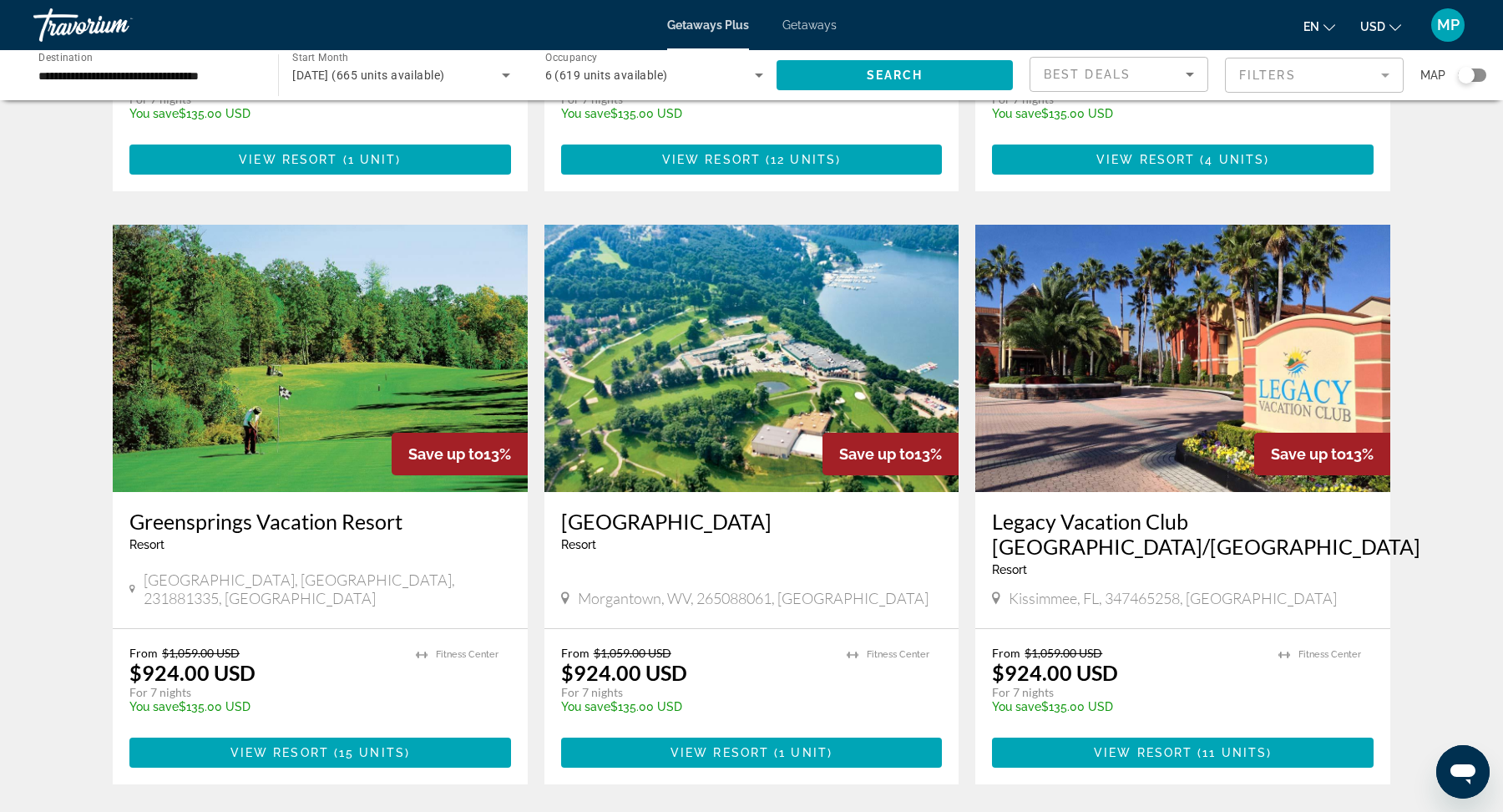
scroll to position [1887, 0]
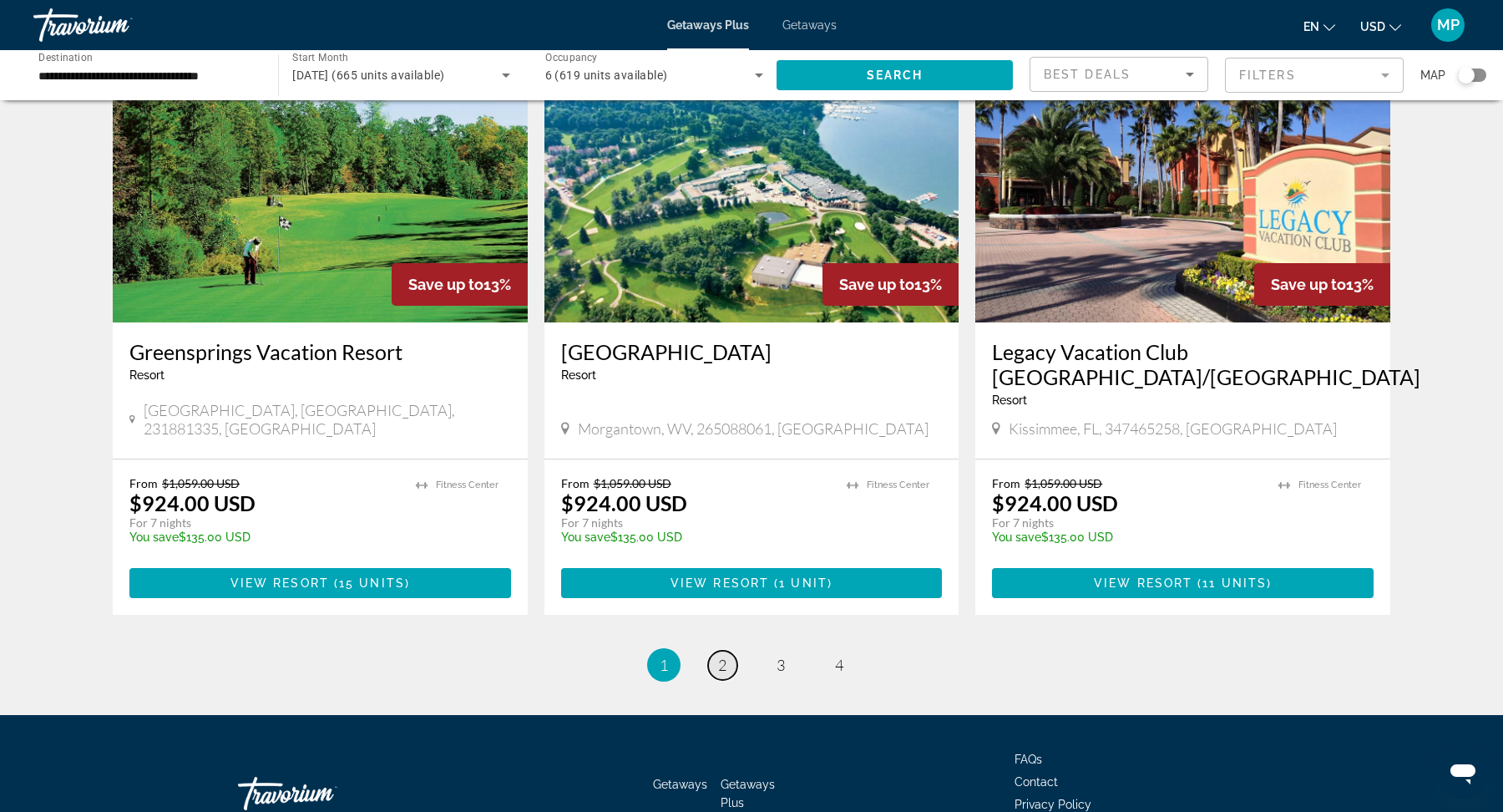
click at [726, 649] on span "2" at bounding box center [723, 664] width 9 height 18
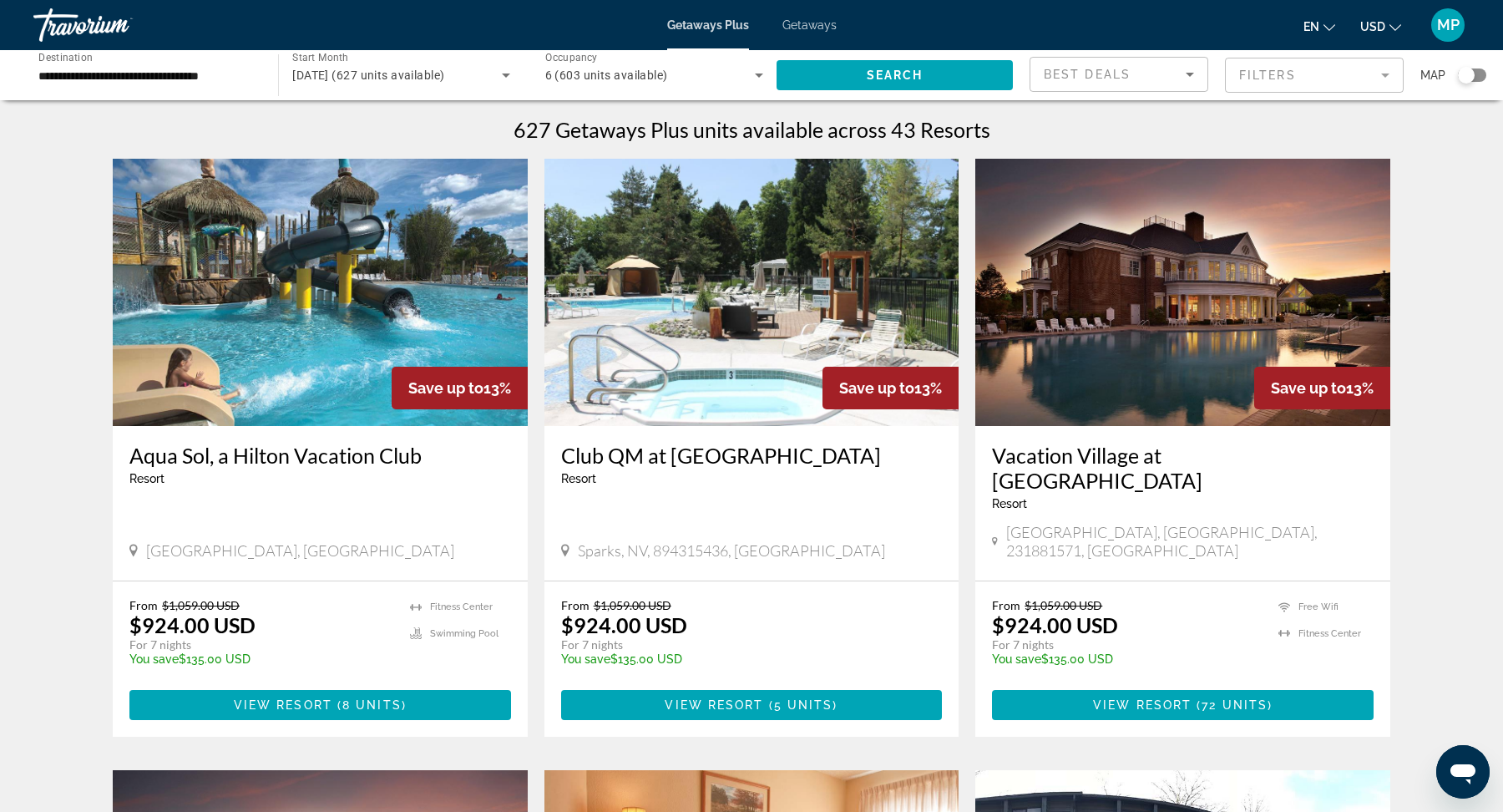
click at [506, 74] on icon "Search widget" at bounding box center [506, 75] width 9 height 4
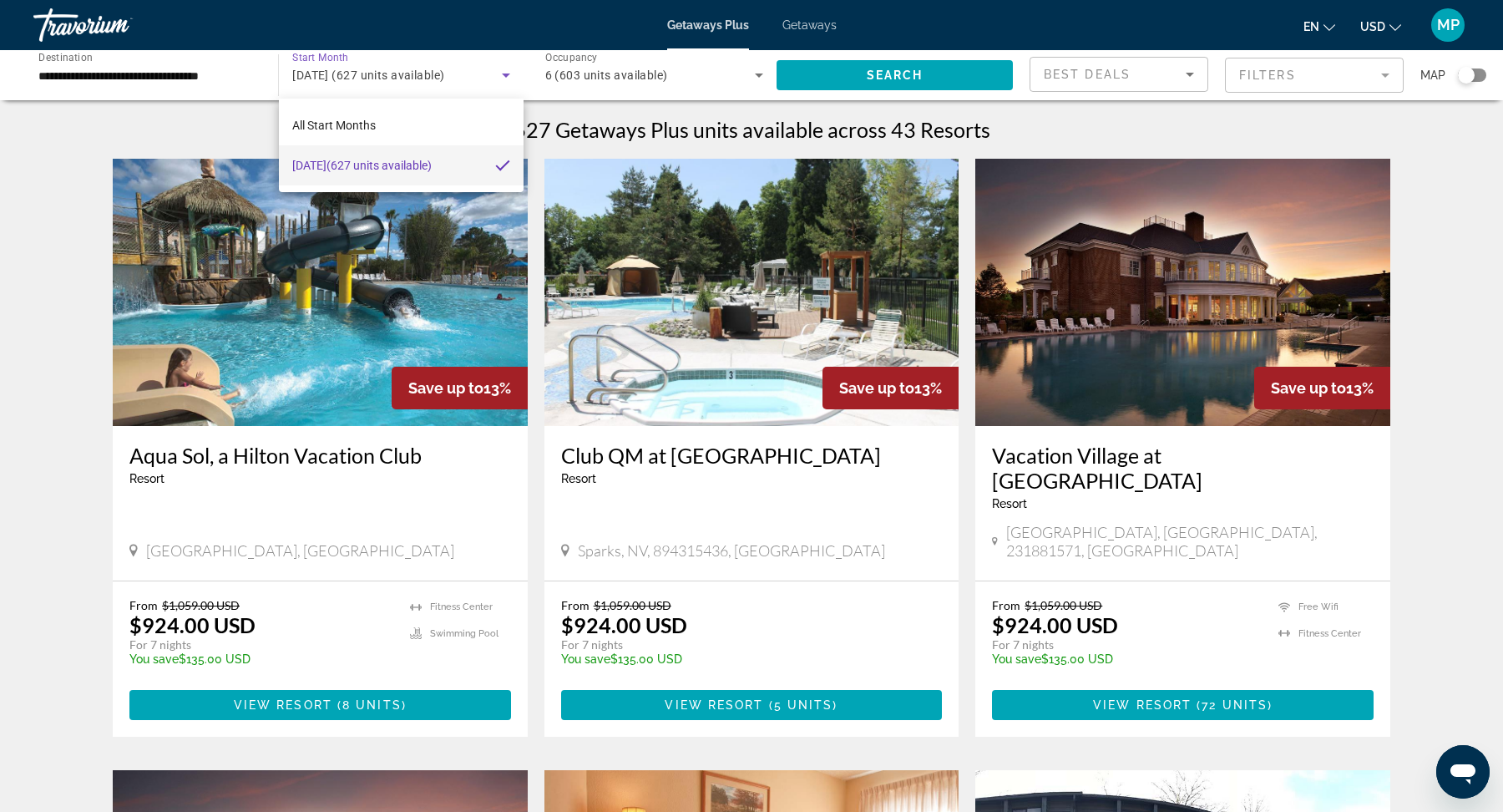
click at [668, 81] on div at bounding box center [752, 406] width 1503 height 812
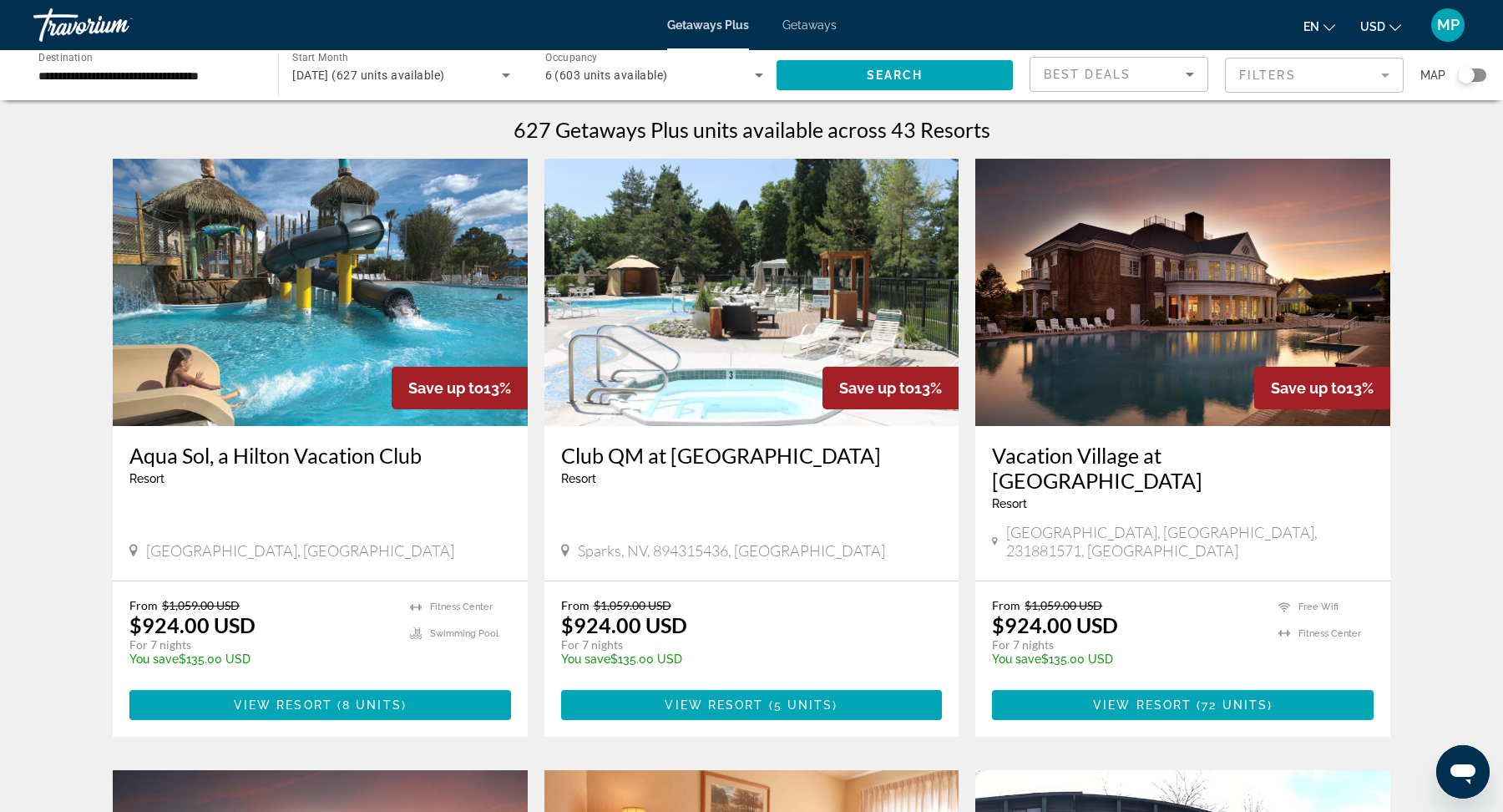
click at [745, 74] on div "6 (603 units available)" at bounding box center [650, 74] width 210 height 20
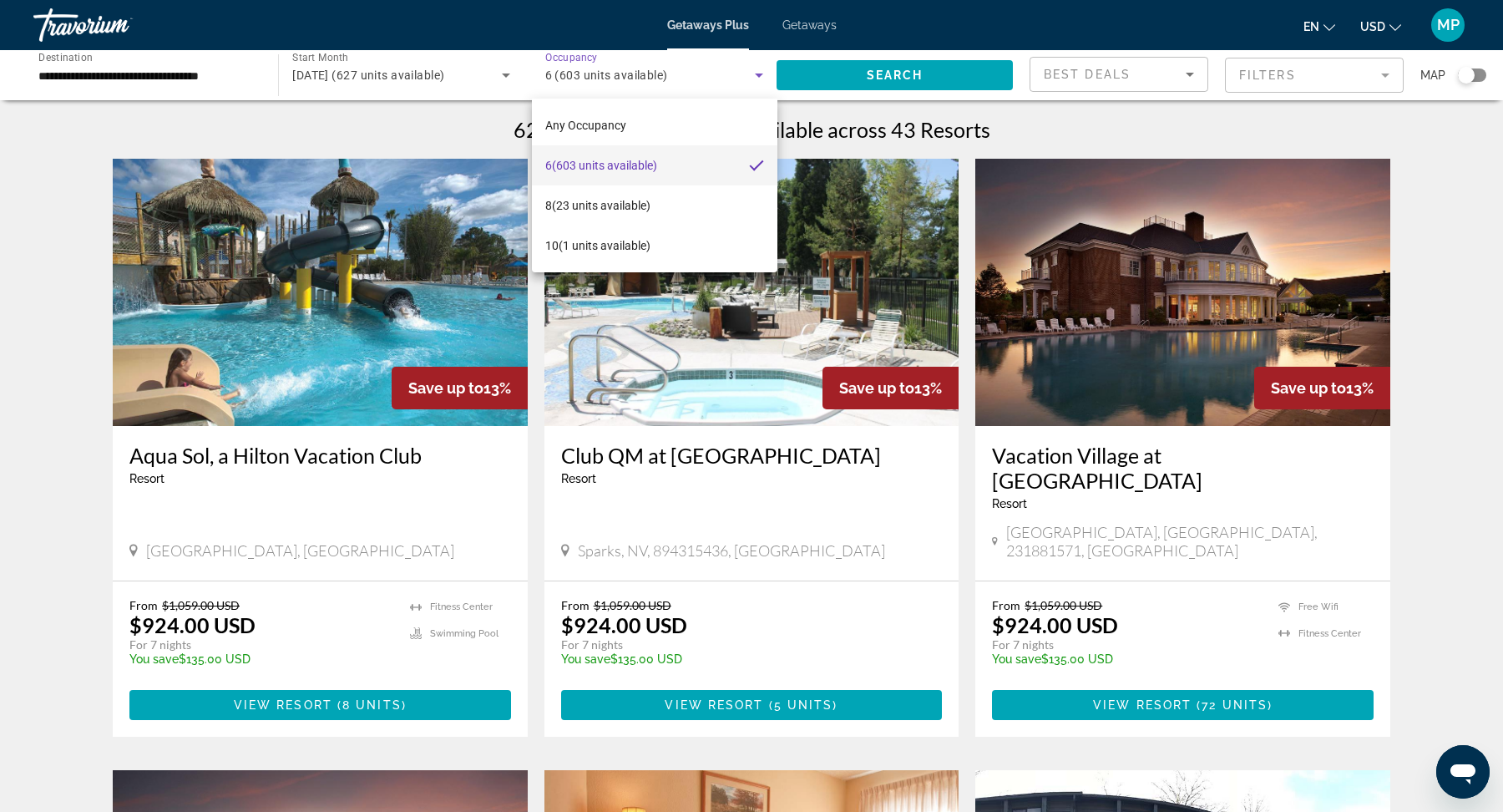
click at [915, 81] on div at bounding box center [752, 406] width 1503 height 812
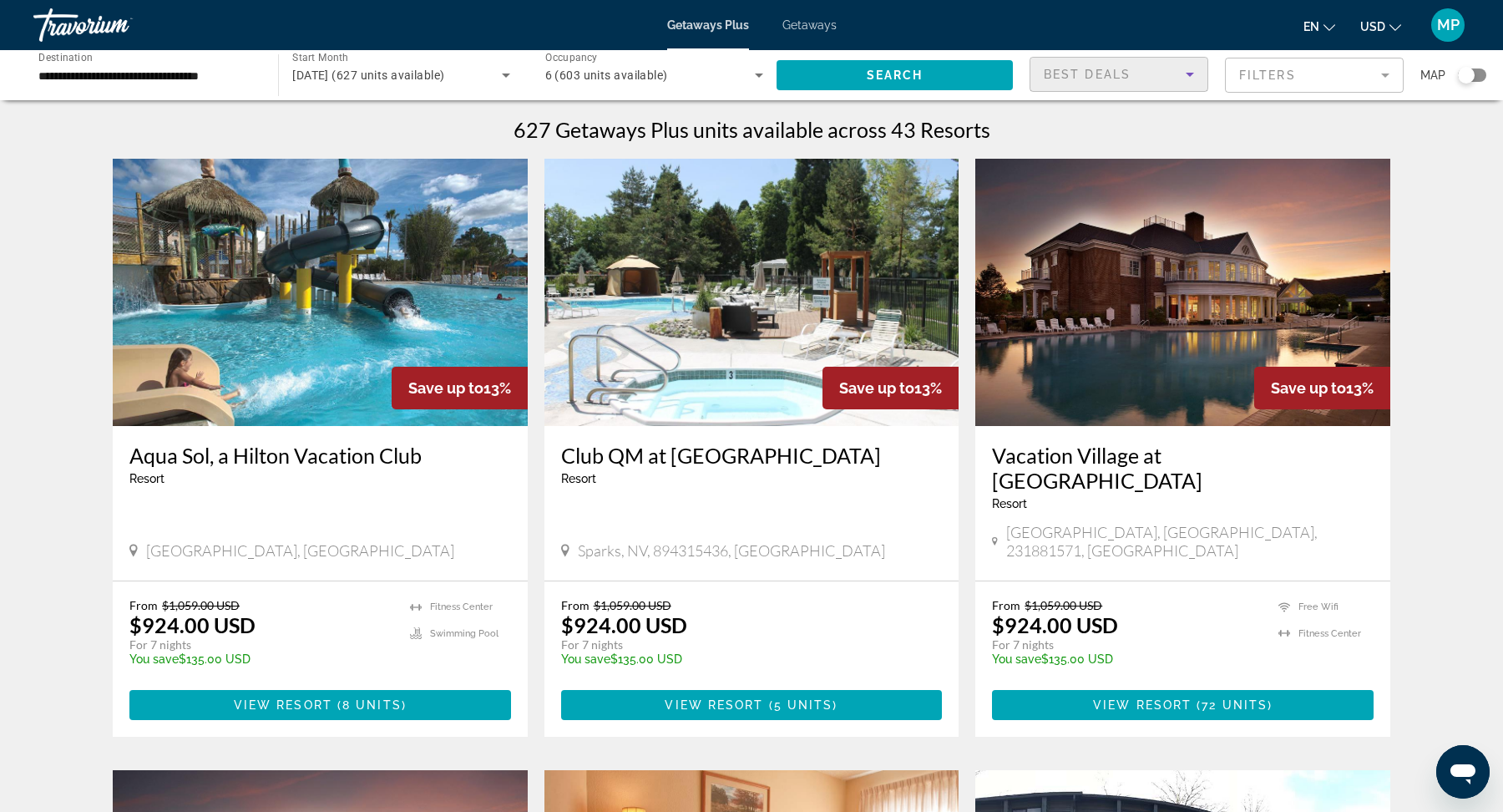
click at [1125, 81] on div "Best Deals" at bounding box center [1115, 74] width 142 height 20
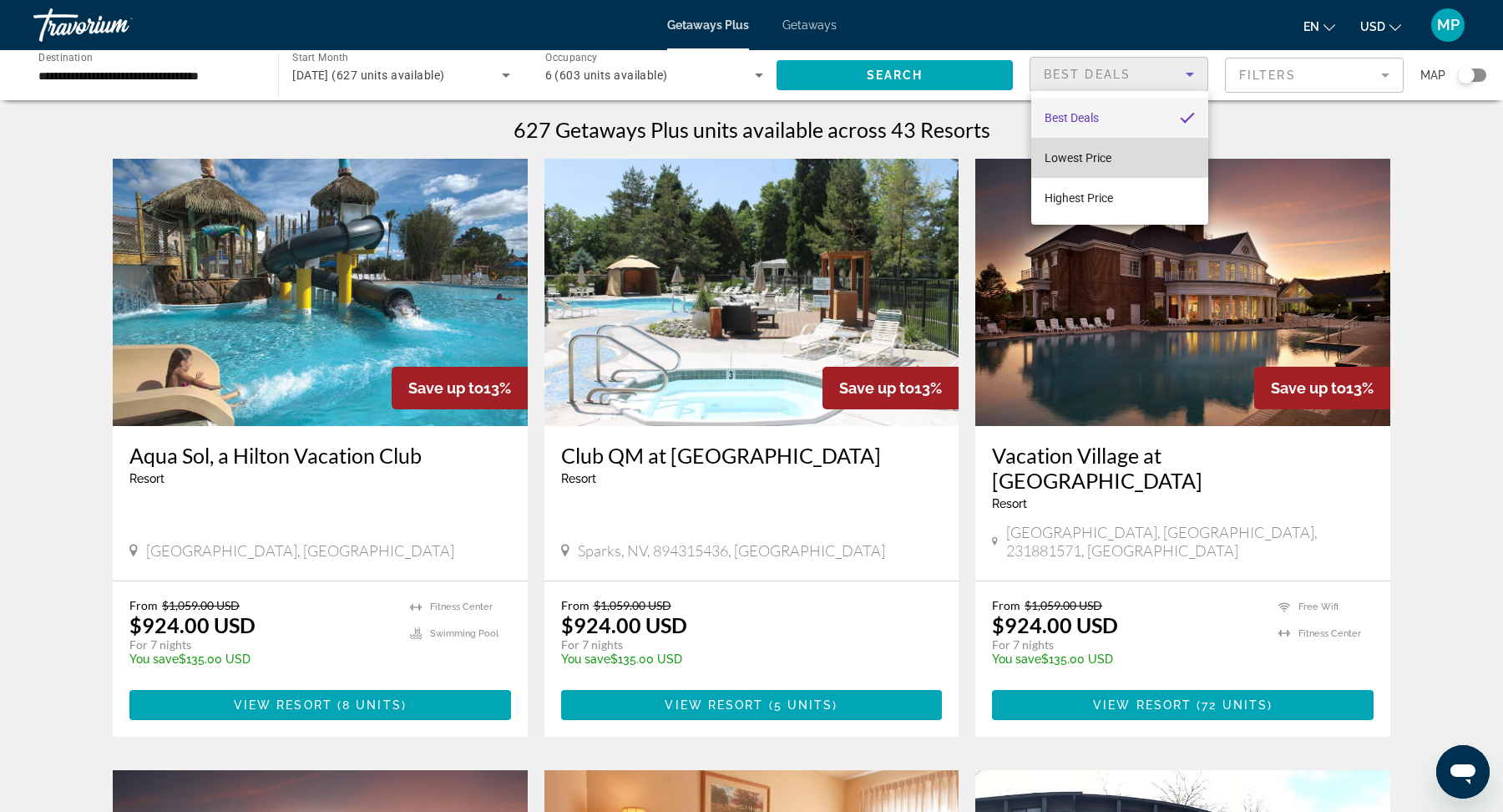
click at [1100, 157] on span "Lowest Price" at bounding box center [1078, 158] width 67 height 13
